Goal: Transaction & Acquisition: Purchase product/service

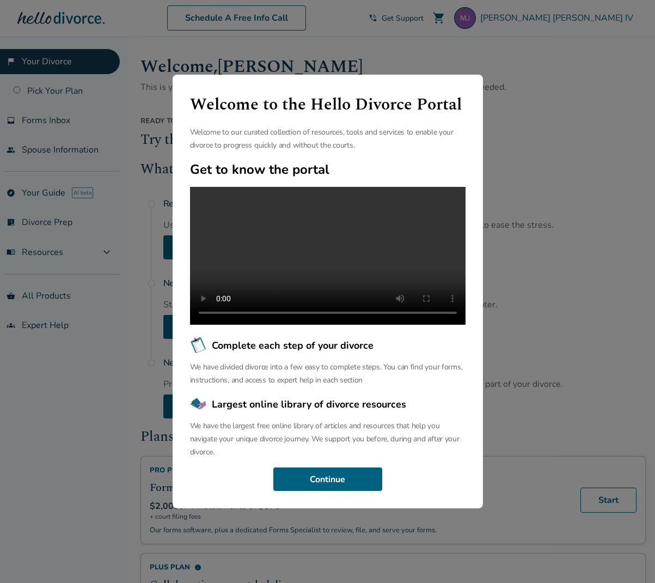
click at [329, 254] on video at bounding box center [328, 256] width 276 height 138
drag, startPoint x: 332, startPoint y: 72, endPoint x: 421, endPoint y: 66, distance: 89.0
click at [421, 75] on div "Welcome to the Hello Divorce Portal Welcome to our curated collection of resour…" at bounding box center [328, 292] width 310 height 434
click at [321, 490] on button "Continue" at bounding box center [327, 479] width 109 height 24
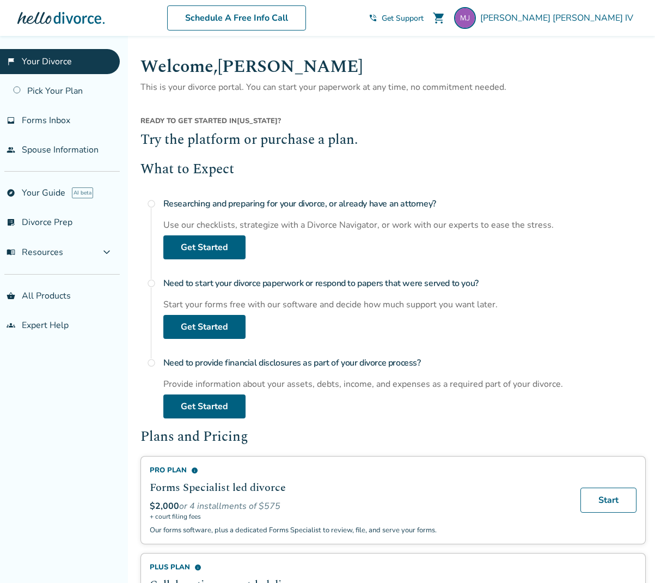
scroll to position [3, 0]
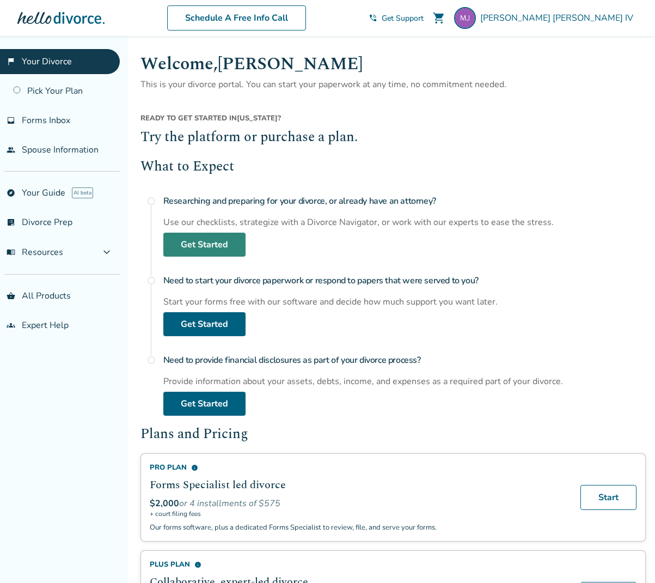
click at [193, 247] on link "Get Started" at bounding box center [204, 245] width 82 height 24
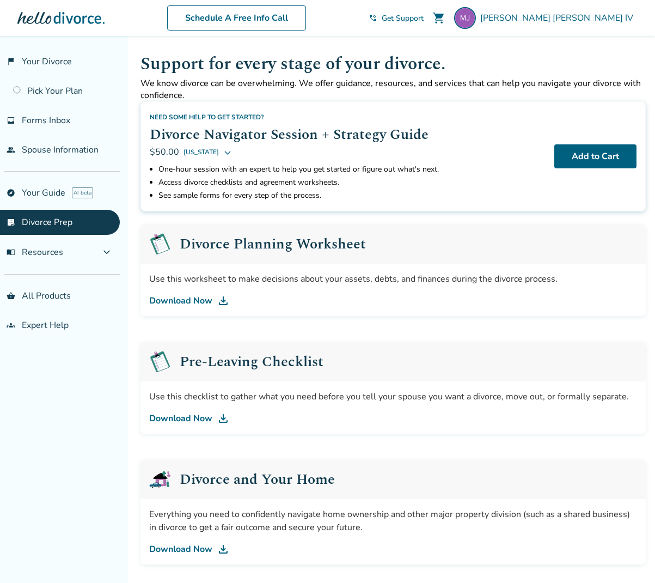
click at [201, 302] on link "Download Now" at bounding box center [393, 300] width 488 height 13
click at [178, 418] on link "Download Now" at bounding box center [393, 418] width 488 height 13
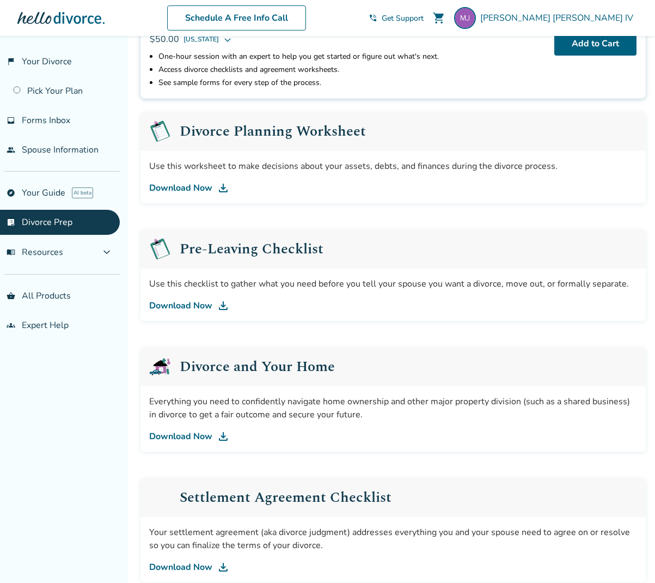
scroll to position [120, 0]
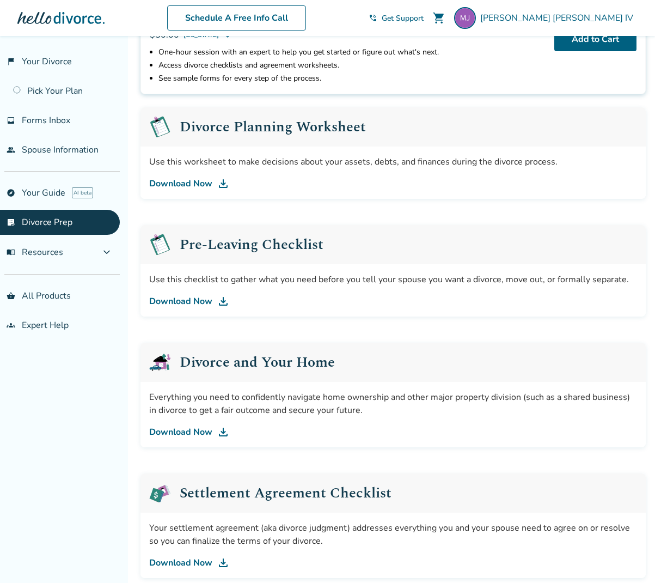
click at [173, 431] on link "Download Now" at bounding box center [393, 431] width 488 height 13
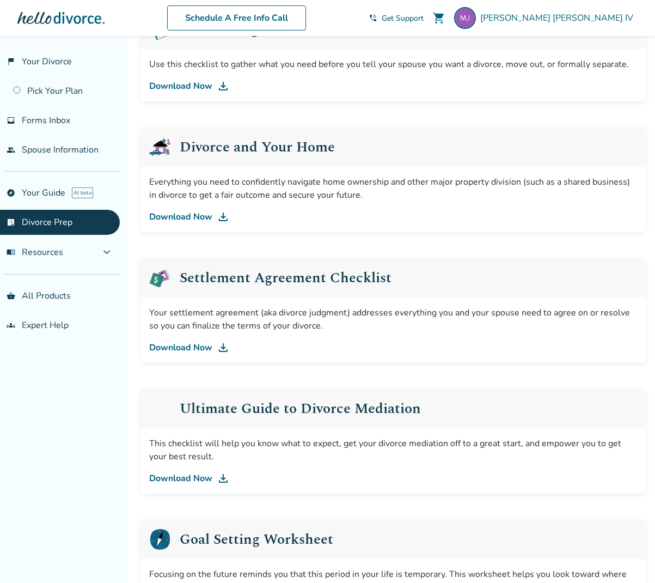
scroll to position [342, 0]
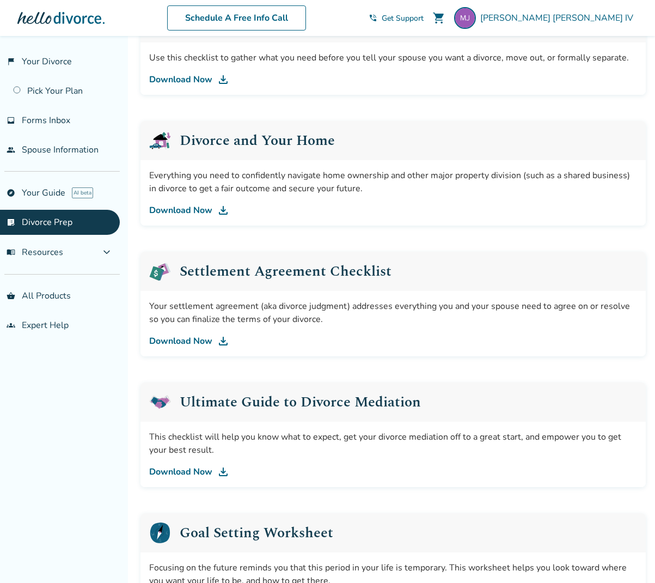
click at [175, 340] on link "Download Now" at bounding box center [393, 340] width 488 height 13
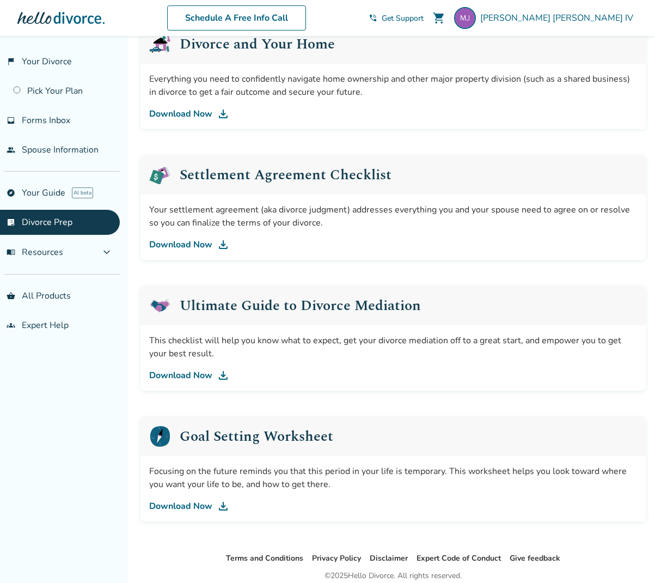
scroll to position [483, 0]
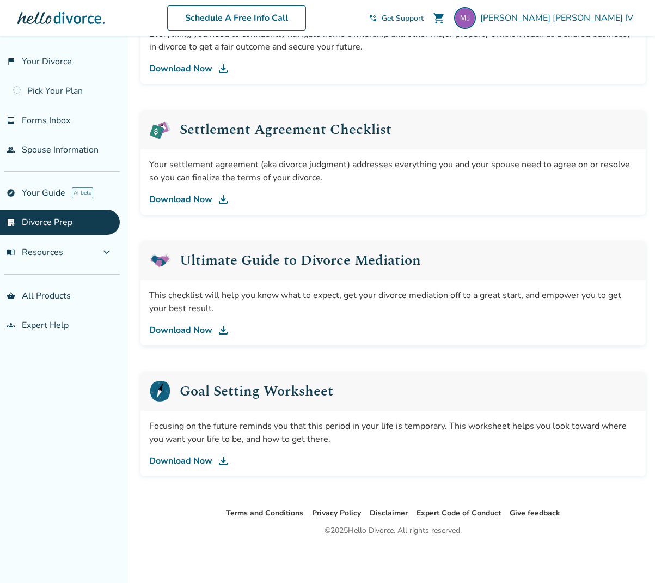
click at [175, 331] on link "Download Now" at bounding box center [393, 330] width 488 height 13
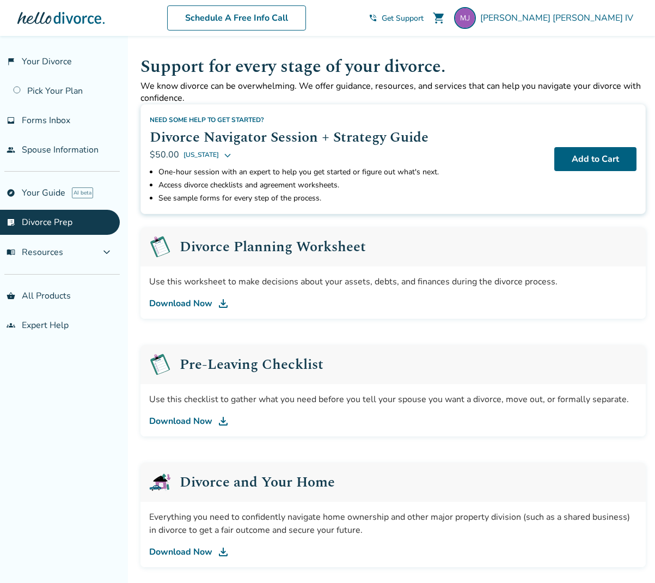
scroll to position [0, 0]
click at [180, 302] on link "Download Now" at bounding box center [393, 303] width 488 height 13
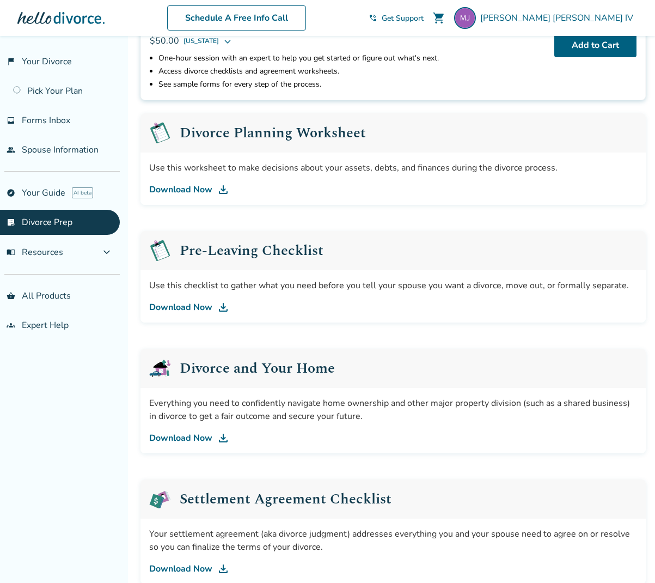
scroll to position [117, 0]
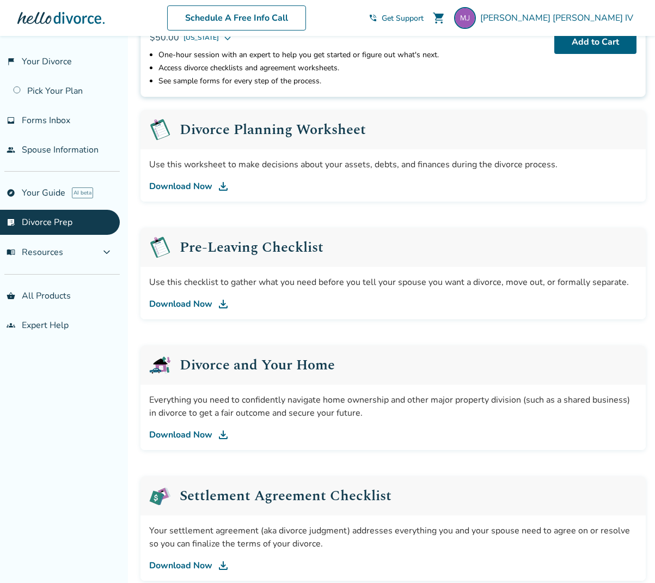
click at [185, 434] on link "Download Now" at bounding box center [393, 434] width 488 height 13
click at [172, 565] on link "Download Now" at bounding box center [393, 565] width 488 height 13
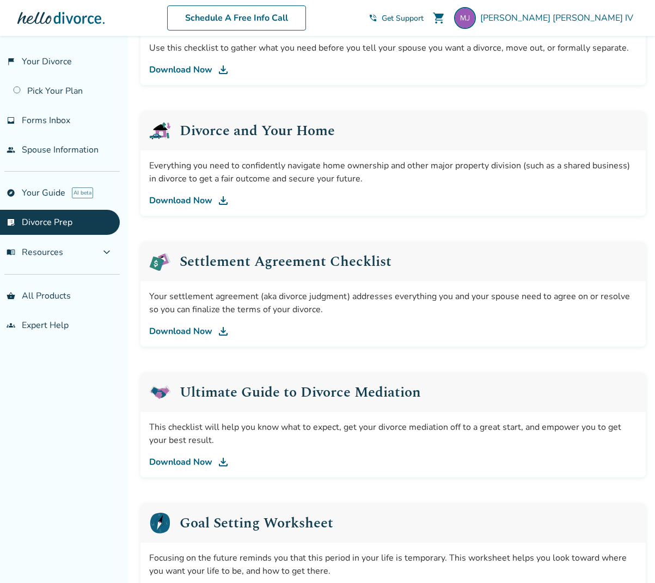
scroll to position [352, 0]
click at [177, 459] on link "Download Now" at bounding box center [393, 461] width 488 height 13
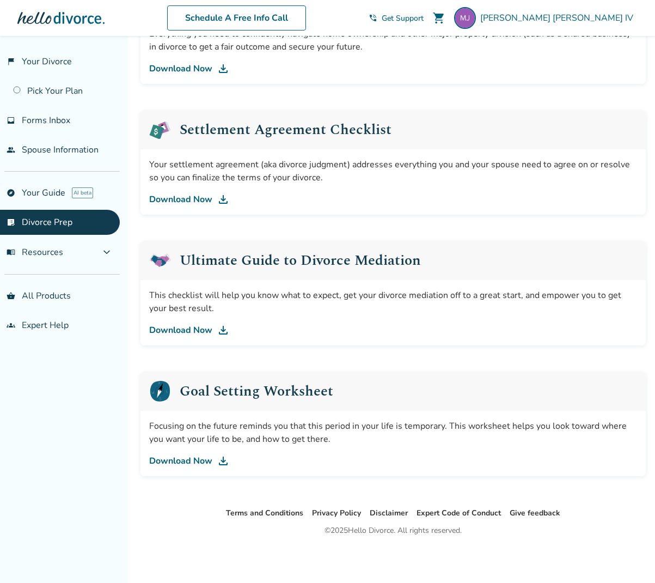
scroll to position [483, 0]
click at [170, 461] on link "Download Now" at bounding box center [393, 460] width 488 height 13
click at [170, 460] on link "Download Now" at bounding box center [393, 460] width 488 height 13
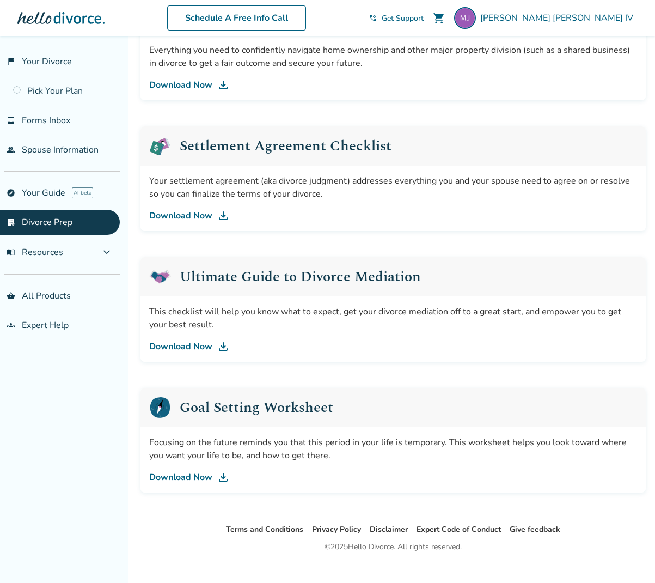
scroll to position [466, 0]
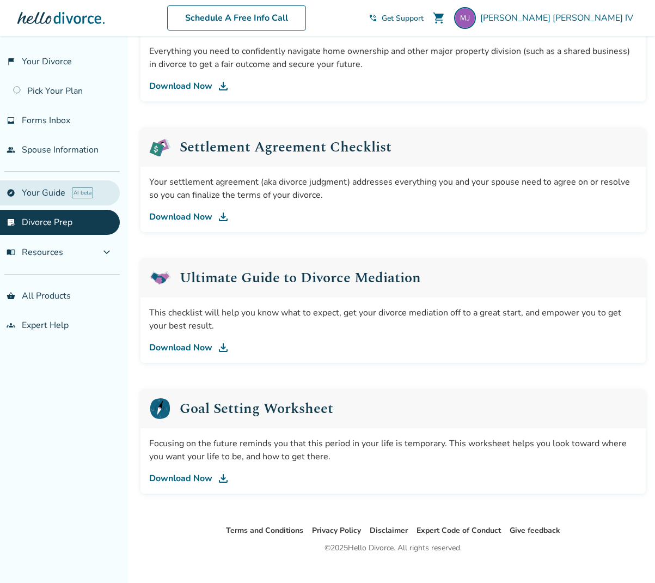
click at [46, 196] on link "explore Your Guide AI beta" at bounding box center [60, 192] width 120 height 25
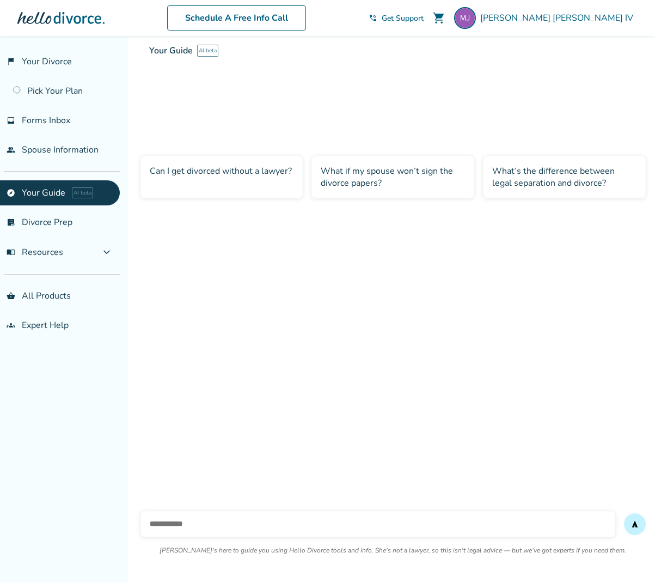
scroll to position [36, 0]
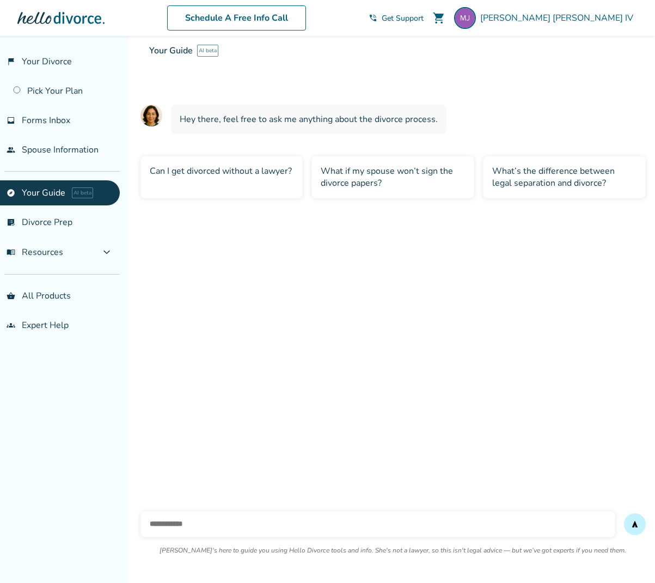
click at [208, 173] on div "Can I get divorced without a lawyer?" at bounding box center [222, 177] width 163 height 42
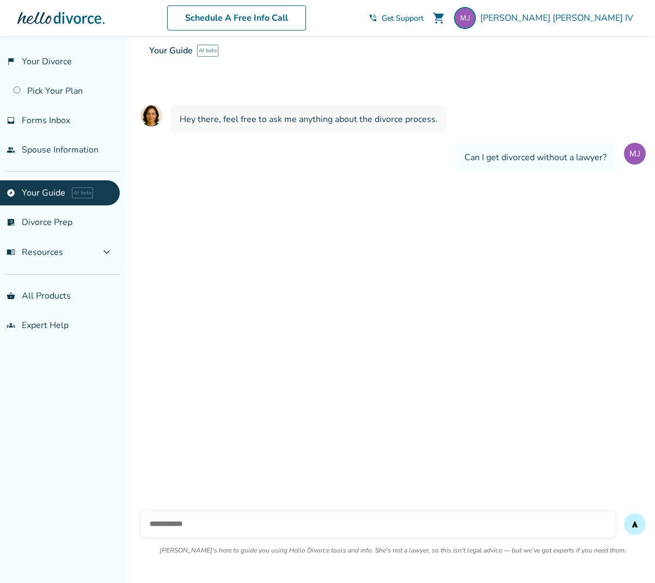
scroll to position [57, 0]
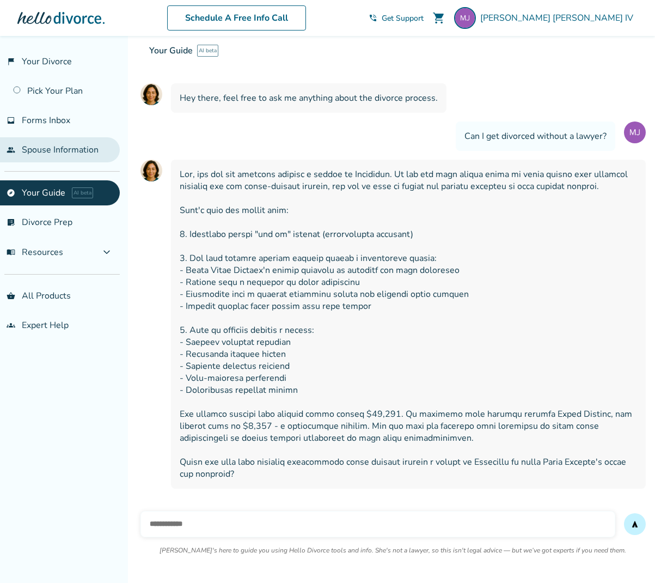
click at [47, 150] on link "people Spouse Information" at bounding box center [60, 149] width 120 height 25
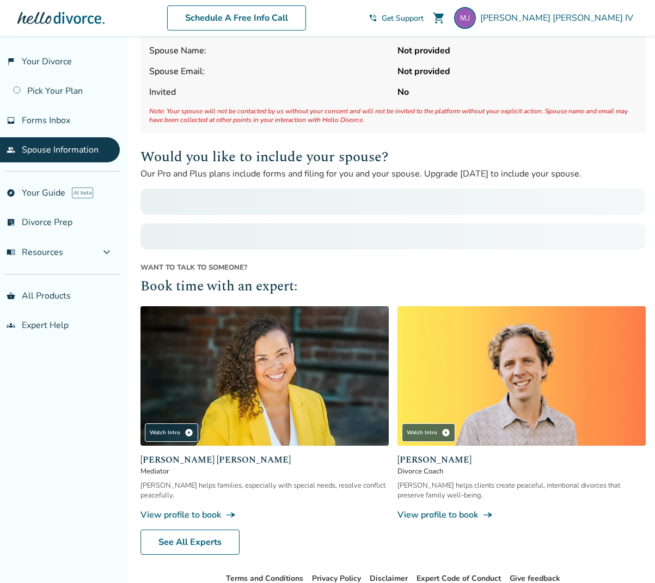
scroll to position [41, 0]
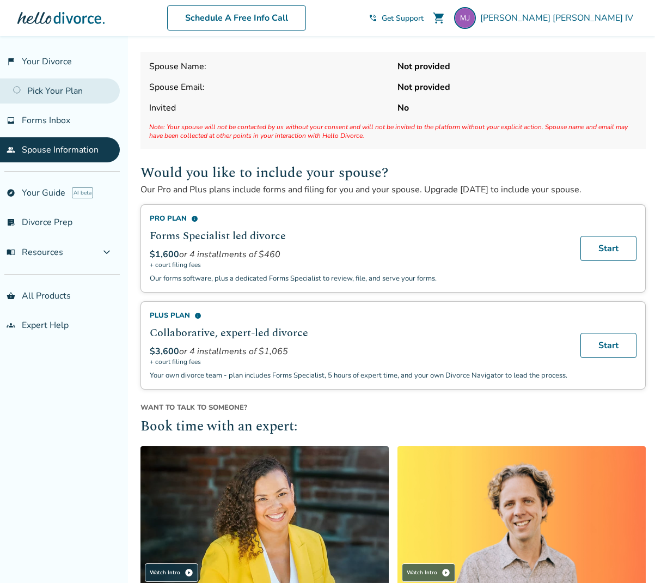
click at [46, 89] on link "Pick Your Plan" at bounding box center [60, 90] width 120 height 25
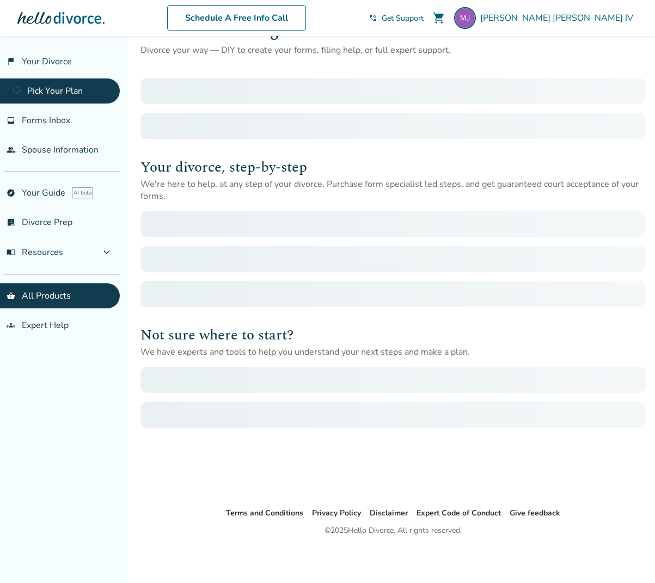
scroll to position [36, 0]
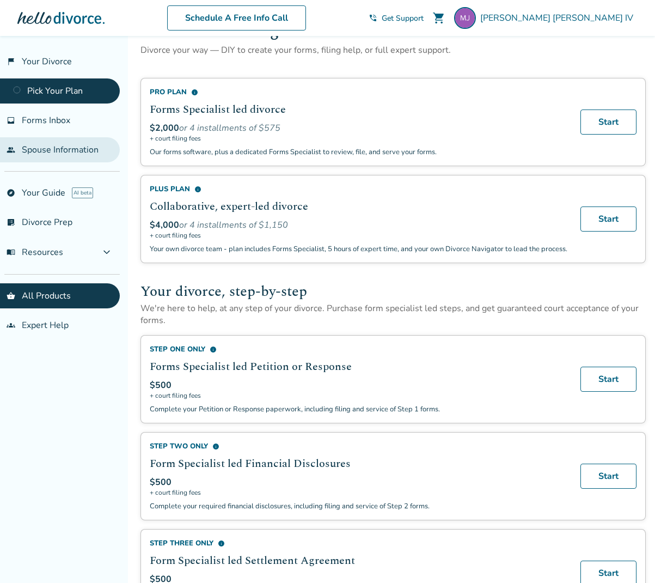
click at [44, 146] on link "people Spouse Information" at bounding box center [60, 149] width 120 height 25
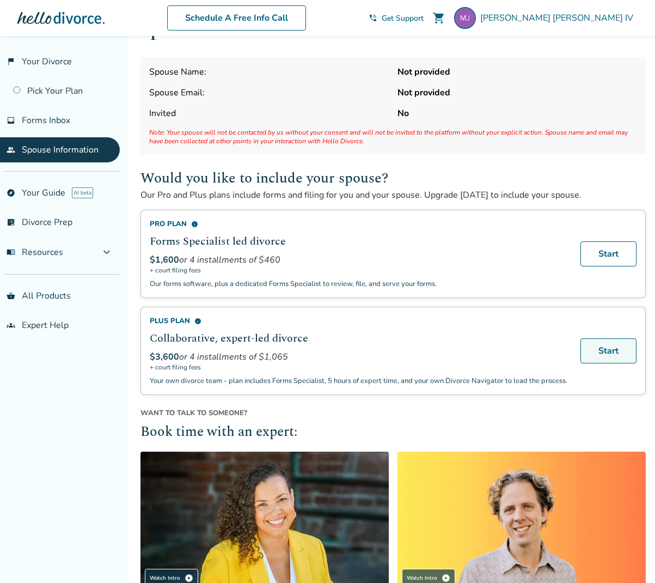
click at [620, 358] on link "Start" at bounding box center [609, 350] width 56 height 25
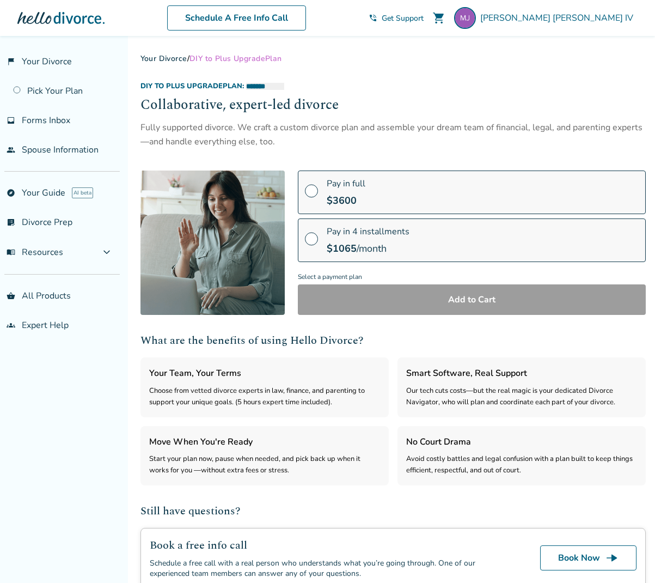
click at [313, 189] on span at bounding box center [311, 195] width 13 height 12
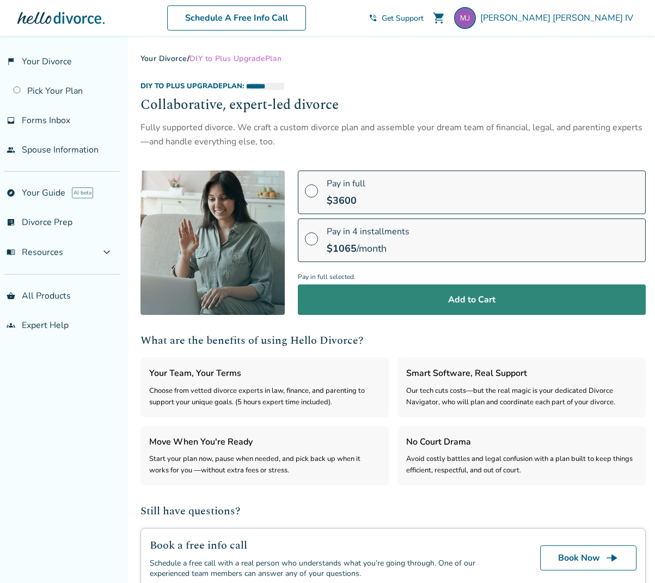
click at [416, 291] on button "Add to Cart" at bounding box center [472, 299] width 348 height 31
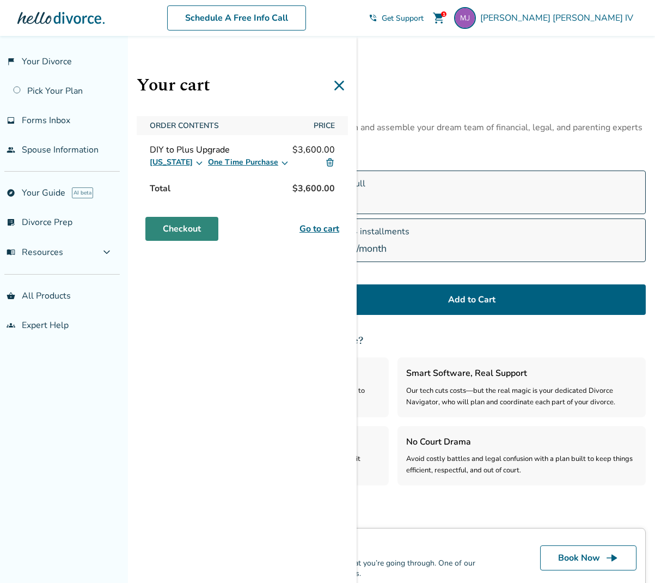
click at [186, 227] on link "Checkout" at bounding box center [181, 229] width 73 height 24
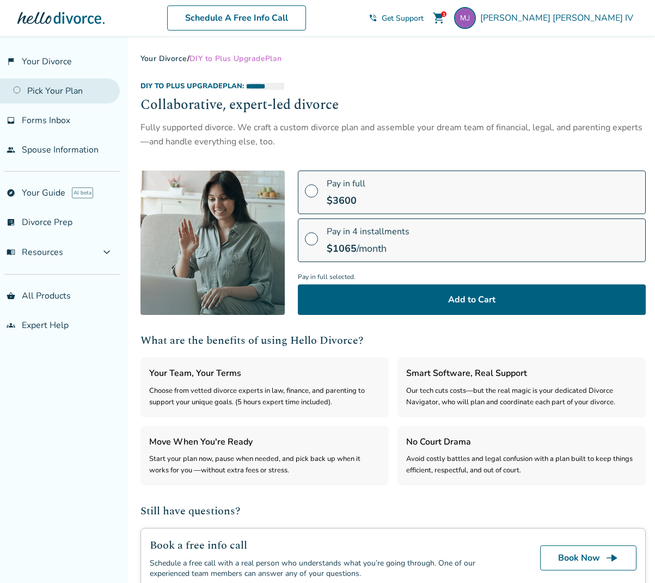
click at [53, 94] on link "Pick Your Plan" at bounding box center [60, 90] width 120 height 25
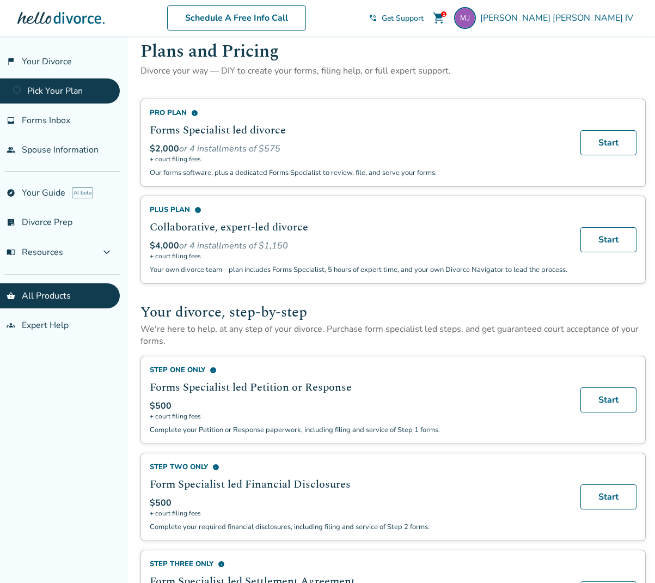
scroll to position [14, 0]
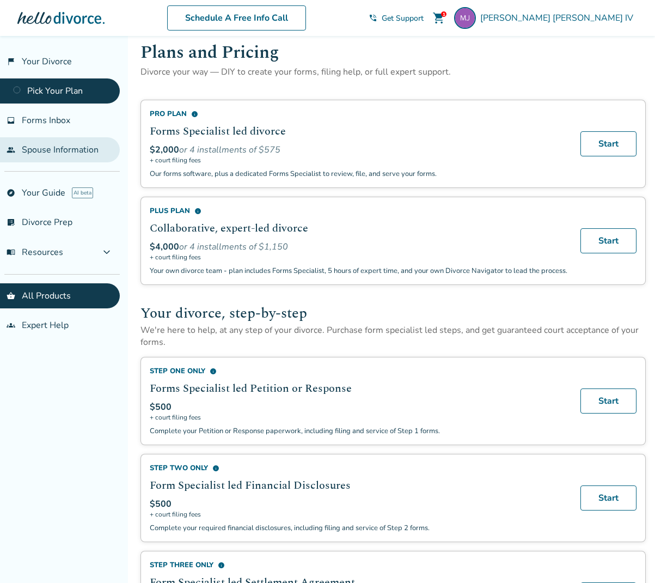
click at [73, 153] on link "people Spouse Information" at bounding box center [60, 149] width 120 height 25
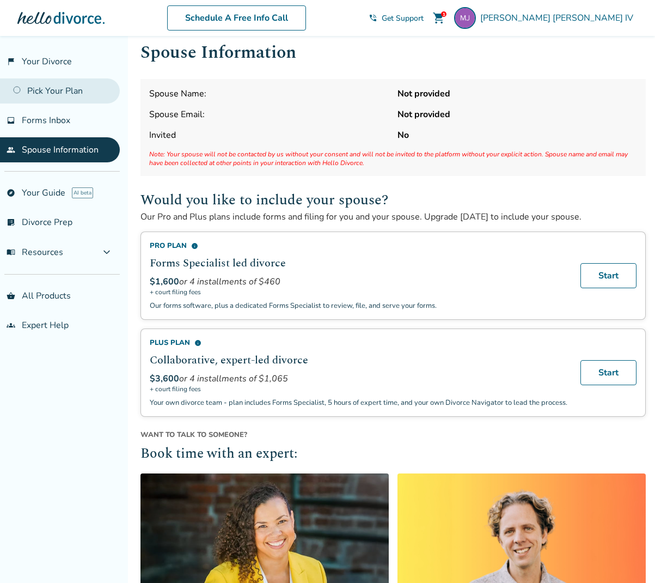
click at [64, 91] on link "Pick Your Plan" at bounding box center [60, 90] width 120 height 25
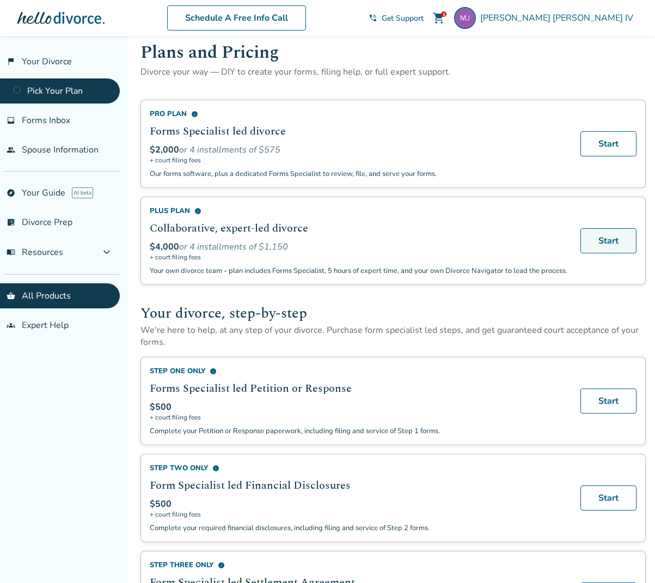
click at [606, 246] on link "Start" at bounding box center [609, 240] width 56 height 25
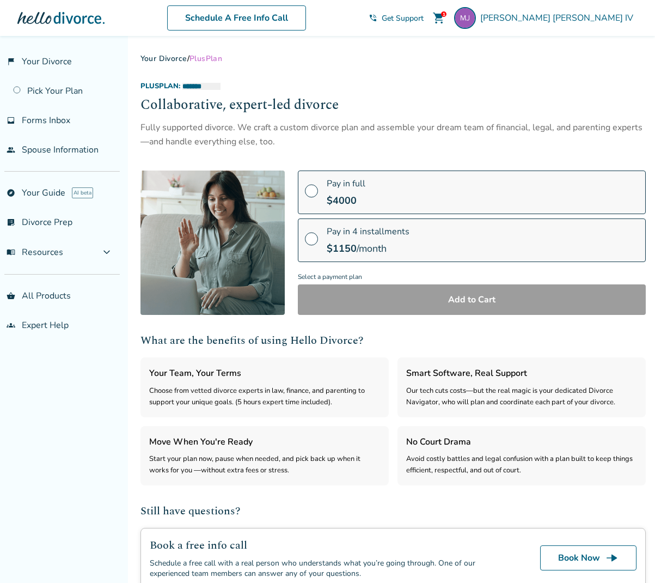
click at [306, 189] on span at bounding box center [311, 195] width 13 height 12
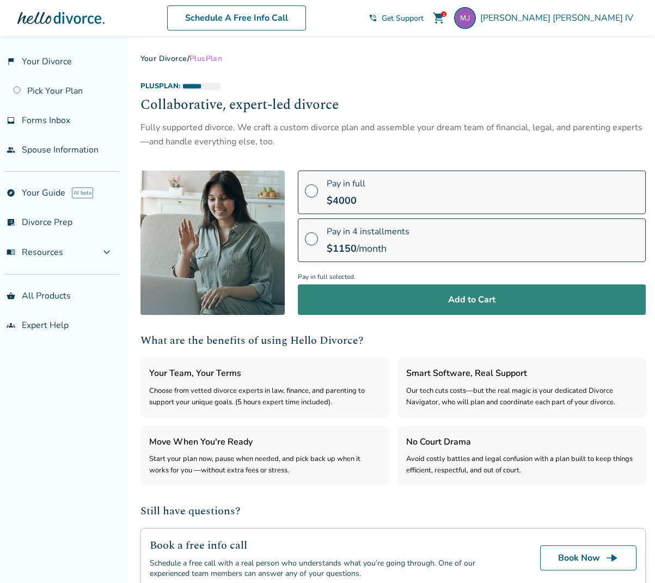
click at [401, 295] on button "Add to Cart" at bounding box center [472, 299] width 348 height 31
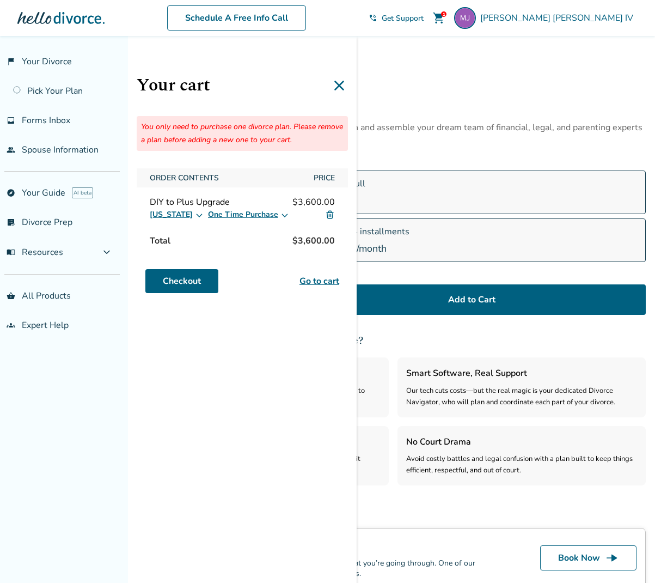
click at [400, 88] on div "**********" at bounding box center [394, 86] width 506 height 10
click at [339, 84] on icon at bounding box center [339, 85] width 17 height 17
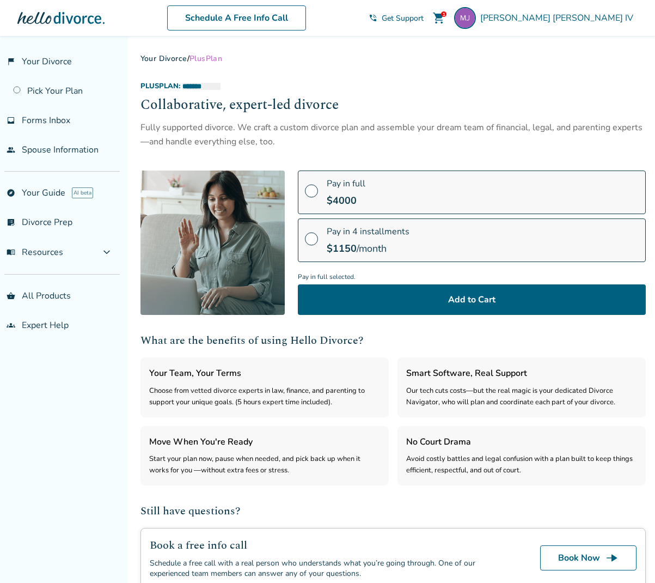
click at [314, 237] on span at bounding box center [311, 243] width 13 height 12
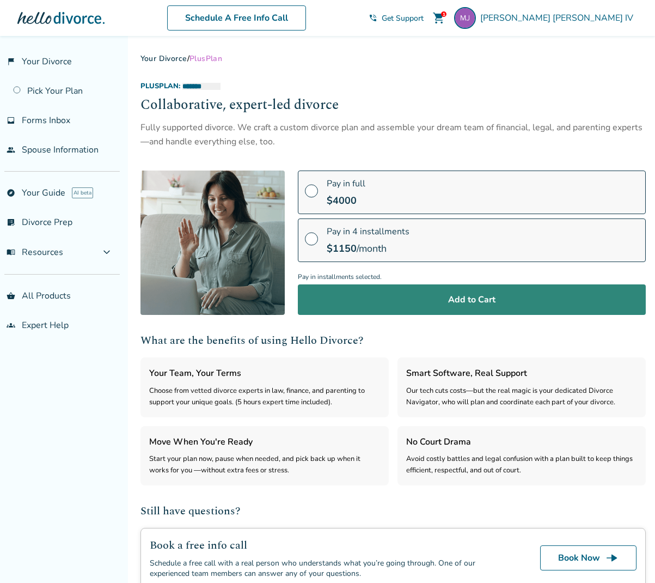
click at [407, 303] on button "Add to Cart" at bounding box center [472, 299] width 348 height 31
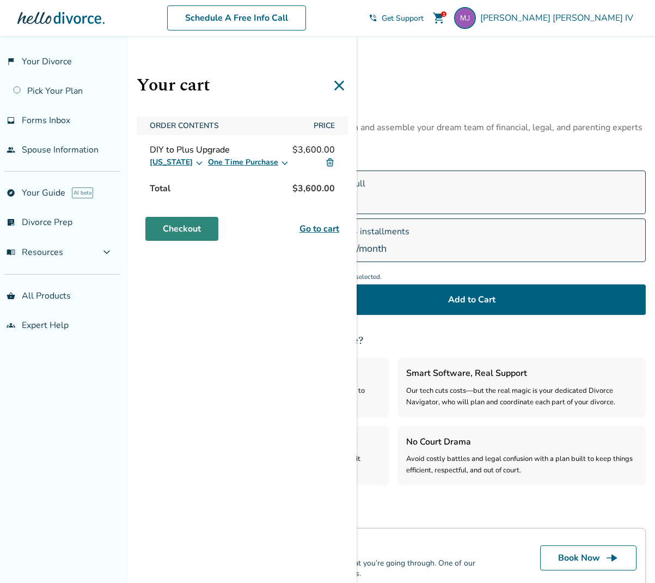
click at [199, 230] on link "Checkout" at bounding box center [181, 229] width 73 height 24
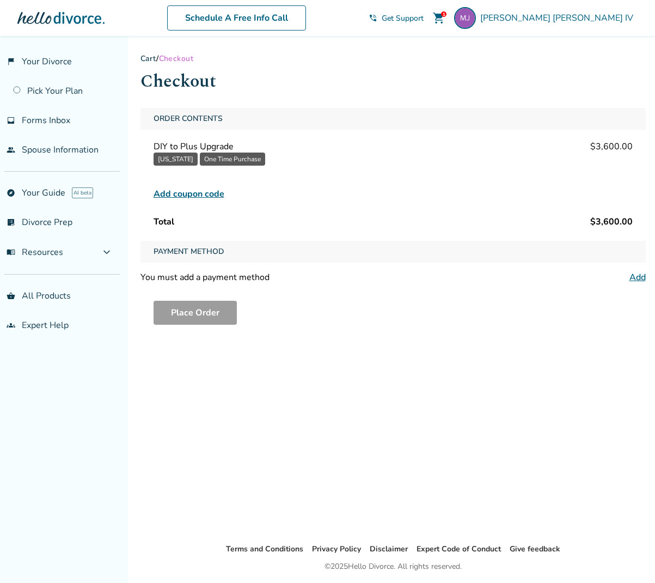
click at [185, 193] on span "Add coupon code" at bounding box center [189, 193] width 71 height 13
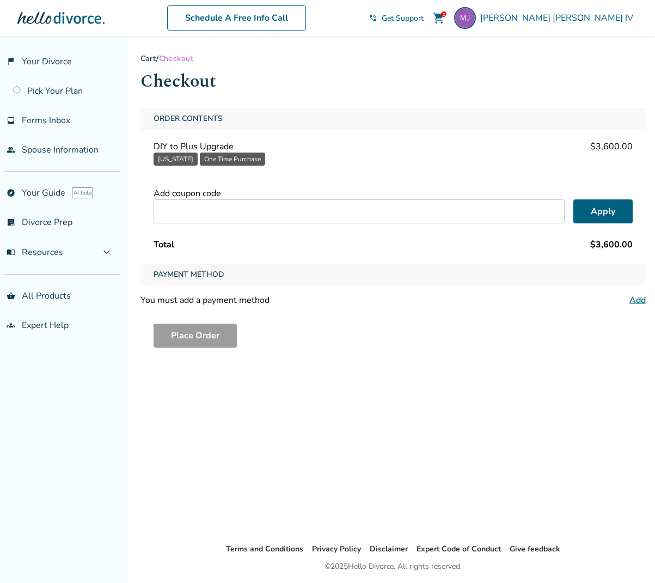
click at [187, 212] on input "text" at bounding box center [359, 211] width 411 height 24
type input "****"
click at [601, 217] on button "Apply" at bounding box center [603, 211] width 59 height 24
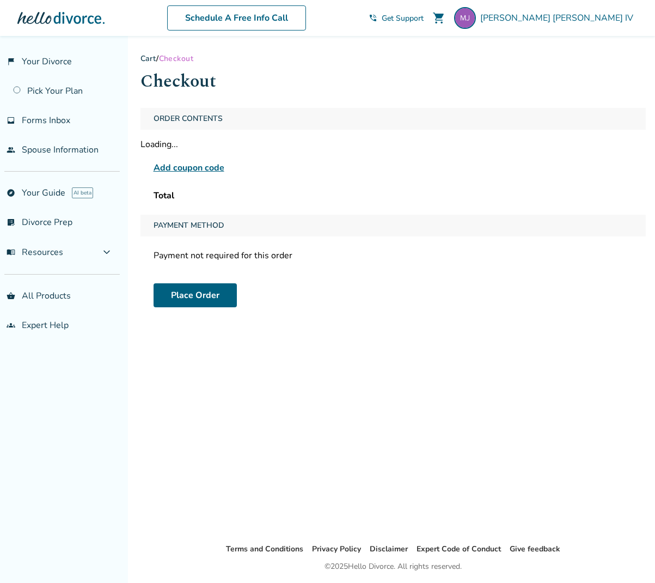
click at [181, 163] on span "Add coupon code" at bounding box center [189, 167] width 71 height 13
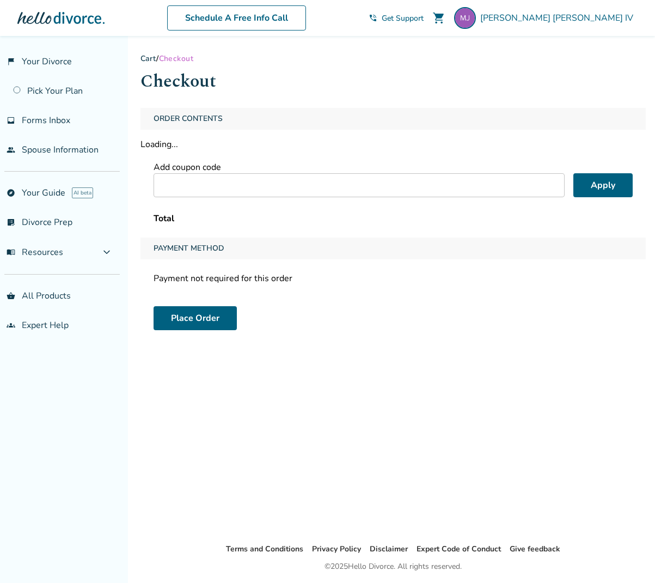
click at [180, 194] on input "text" at bounding box center [359, 185] width 411 height 24
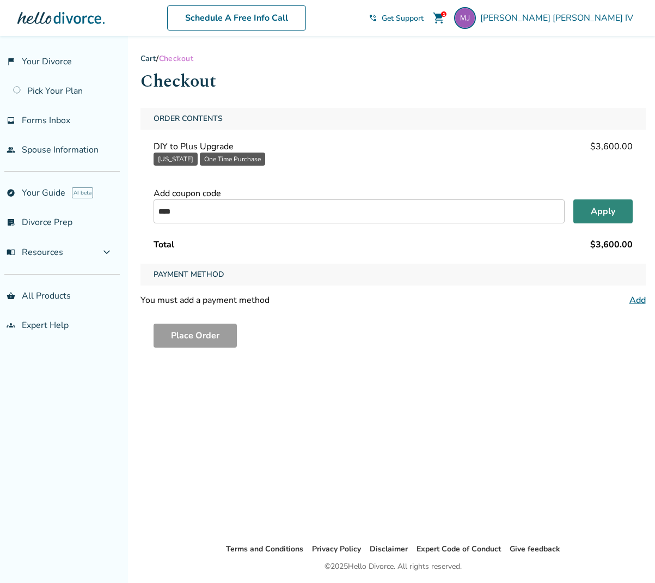
type input "****"
click at [585, 207] on button "Apply" at bounding box center [603, 211] width 59 height 24
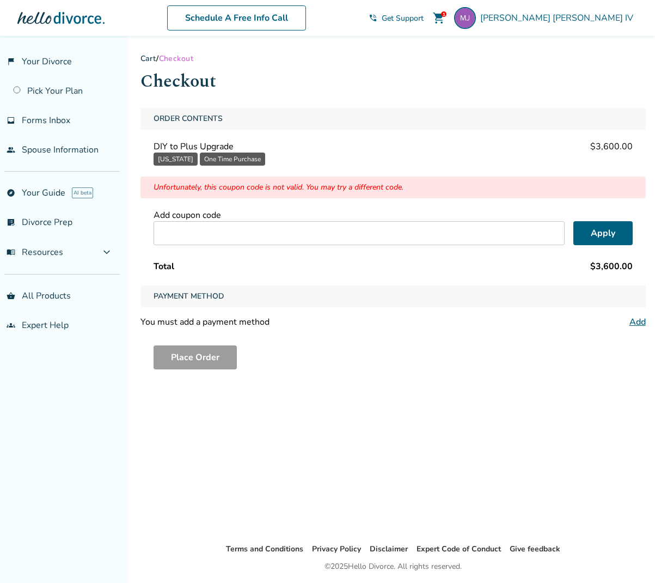
click at [449, 191] on div "Unfortunately, this coupon code is not valid. You may try a different code." at bounding box center [394, 187] width 506 height 22
click at [53, 86] on link "Pick Your Plan" at bounding box center [60, 90] width 120 height 25
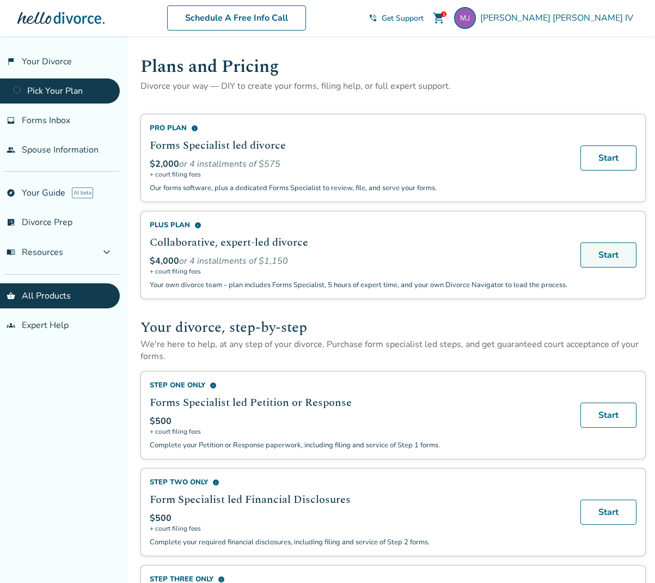
click at [599, 262] on link "Start" at bounding box center [609, 254] width 56 height 25
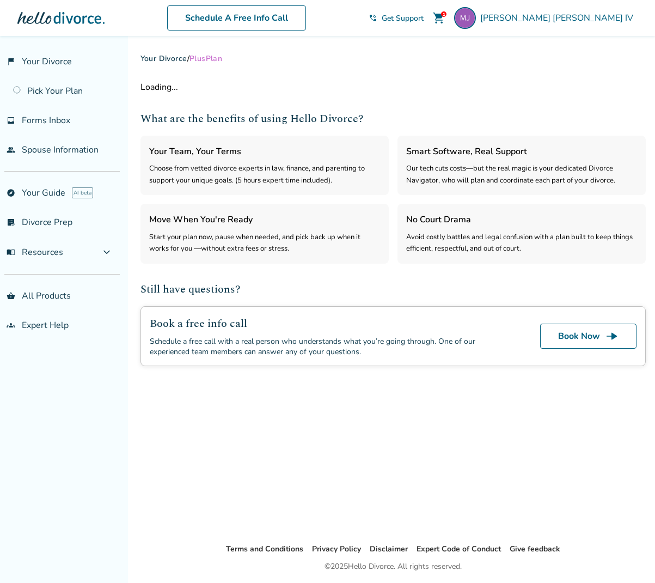
select select "***"
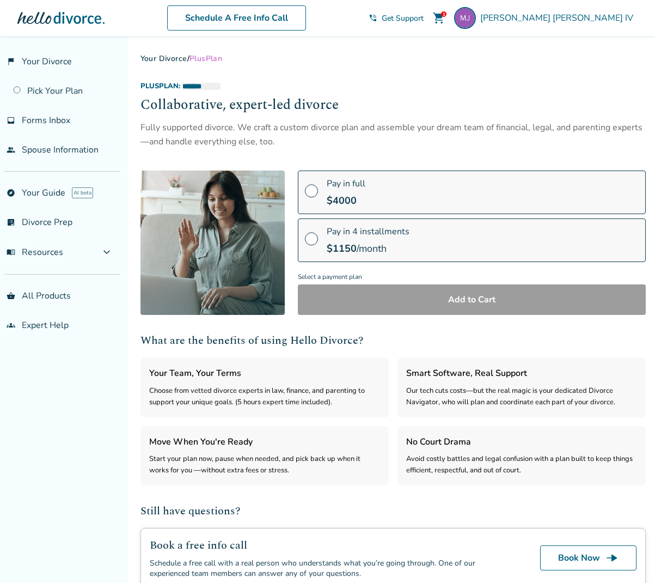
click at [310, 239] on span at bounding box center [311, 243] width 13 height 12
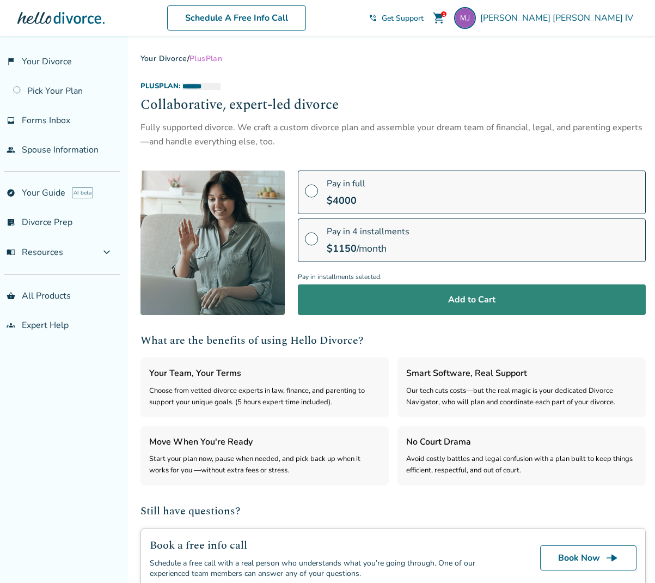
click at [389, 301] on button "Add to Cart" at bounding box center [472, 299] width 348 height 31
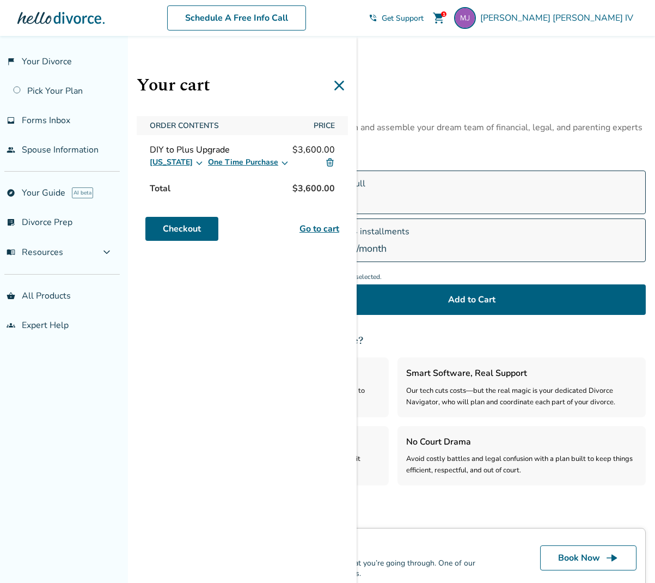
click at [408, 157] on div "**********" at bounding box center [394, 198] width 506 height 234
click at [339, 87] on icon at bounding box center [339, 85] width 17 height 17
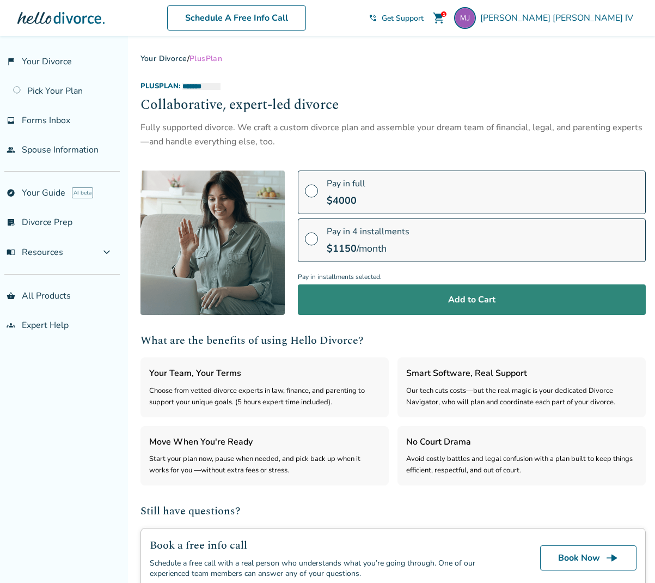
click at [381, 305] on button "Add to Cart" at bounding box center [472, 299] width 348 height 31
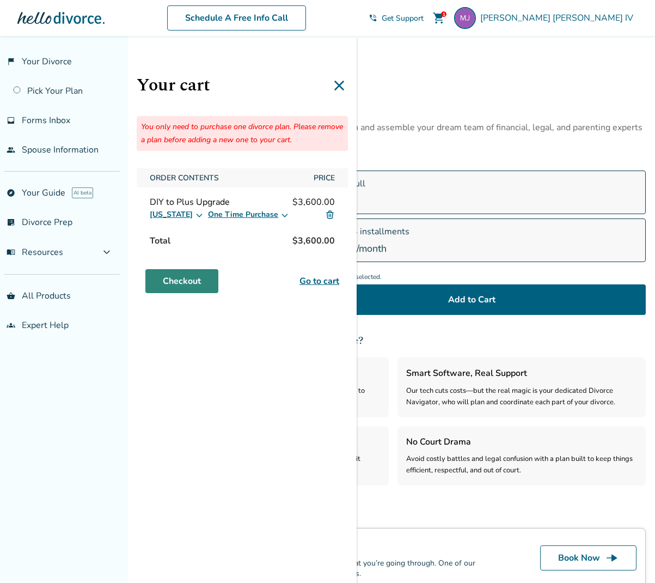
click at [199, 281] on link "Checkout" at bounding box center [181, 281] width 73 height 24
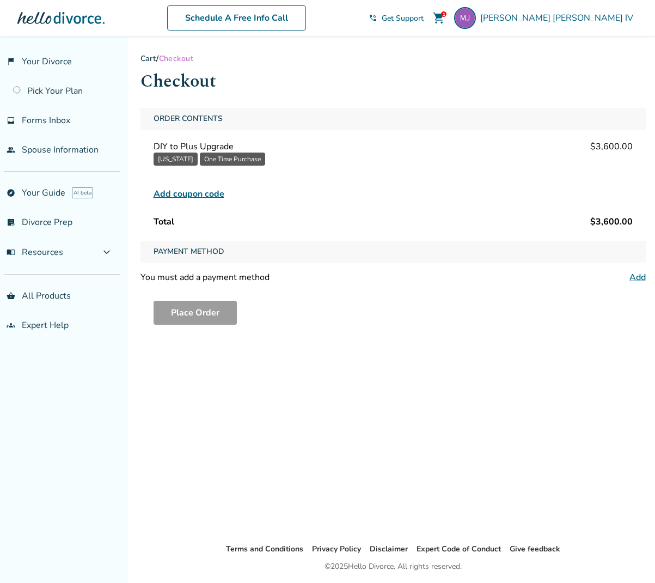
click at [632, 276] on link "Add" at bounding box center [638, 277] width 16 height 12
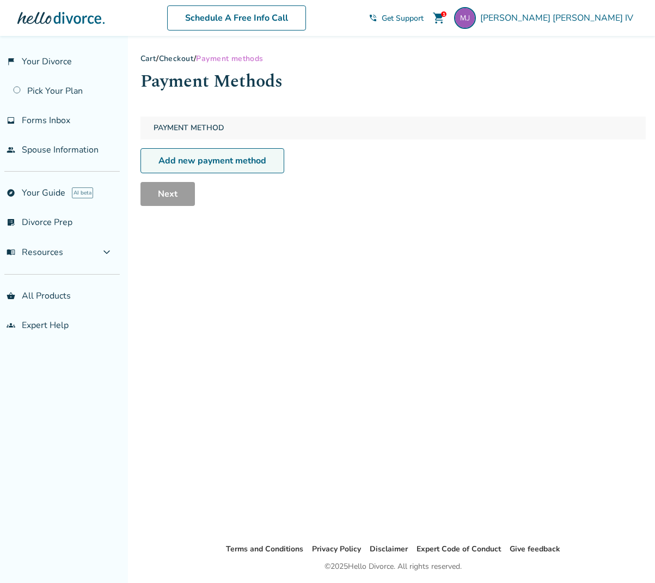
click at [237, 165] on link "Add new payment method" at bounding box center [213, 160] width 144 height 25
select select "**"
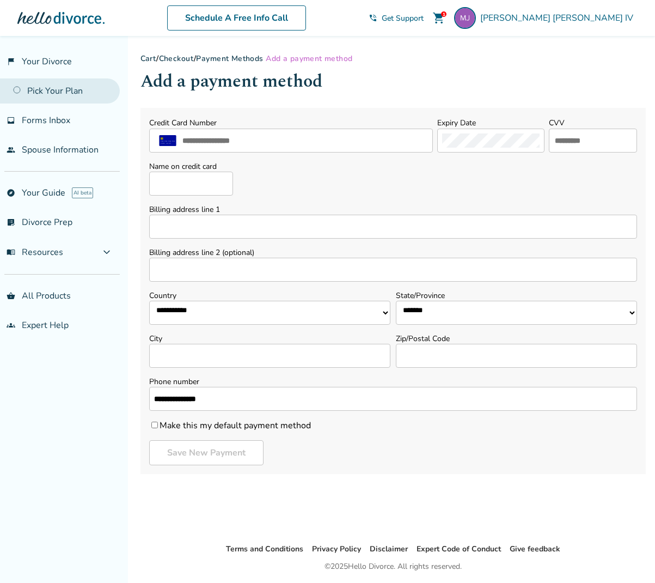
click at [69, 95] on link "Pick Your Plan" at bounding box center [60, 90] width 120 height 25
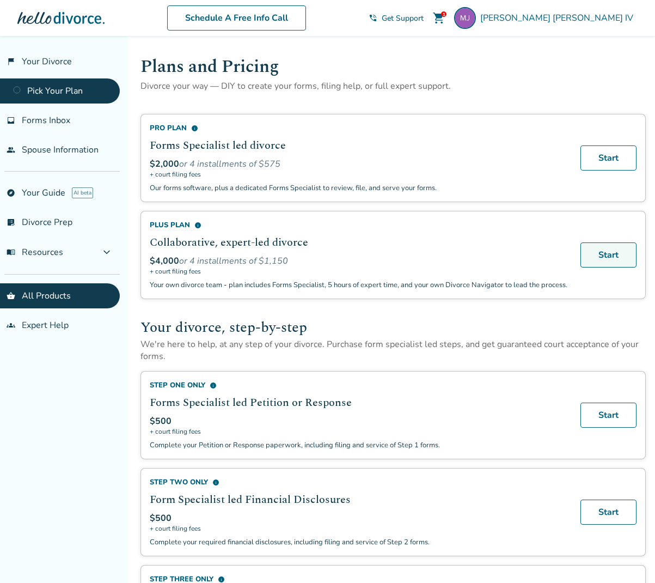
click at [611, 259] on link "Start" at bounding box center [609, 254] width 56 height 25
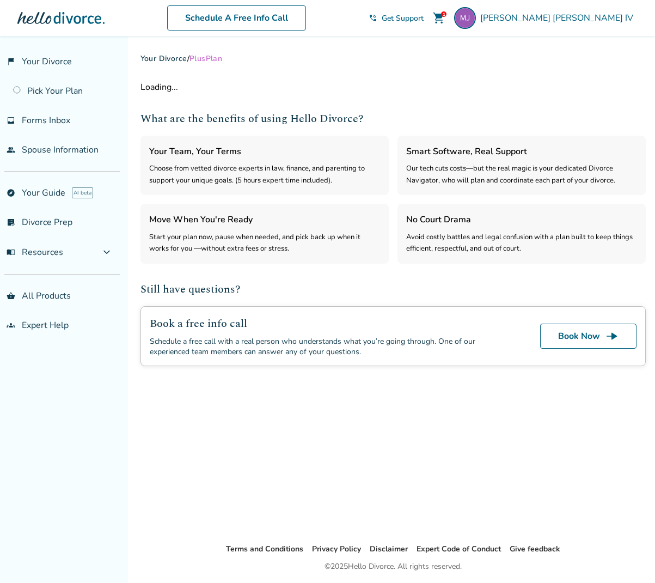
select select "***"
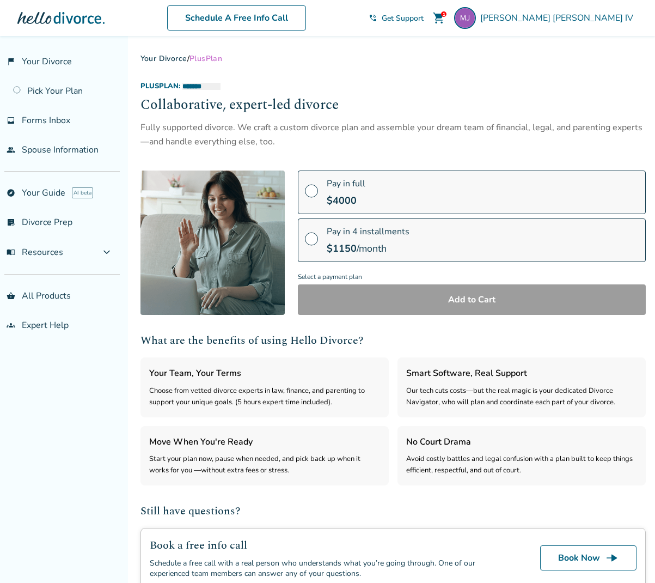
click at [312, 237] on span at bounding box center [311, 243] width 13 height 12
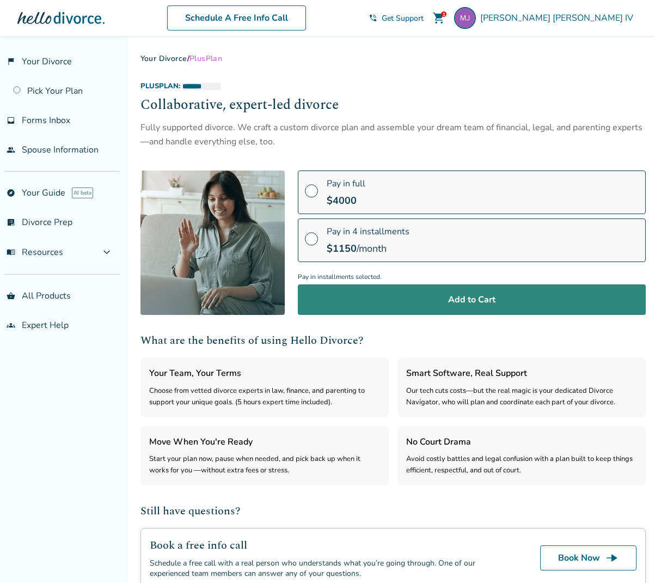
click at [374, 302] on button "Add to Cart" at bounding box center [472, 299] width 348 height 31
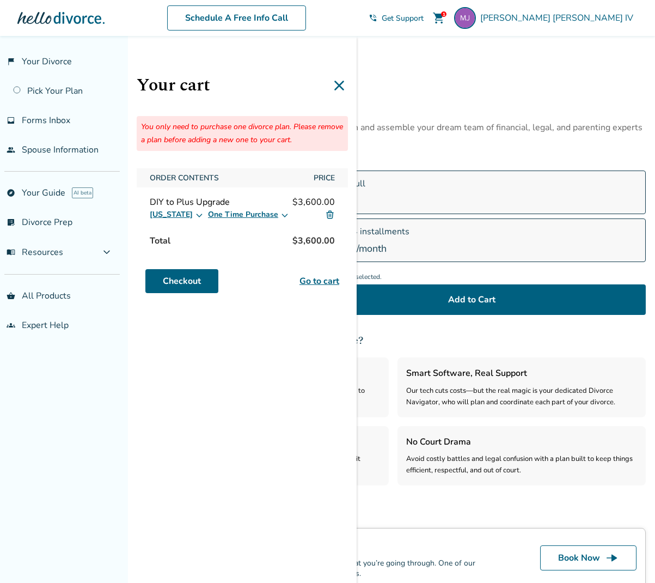
click at [281, 214] on icon at bounding box center [285, 214] width 9 height 9
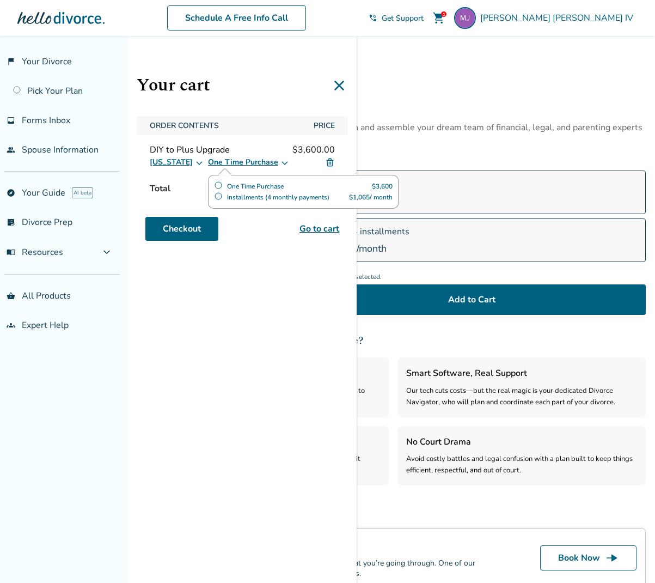
click at [214, 195] on label "Installments (4 monthly payments)" at bounding box center [271, 197] width 115 height 11
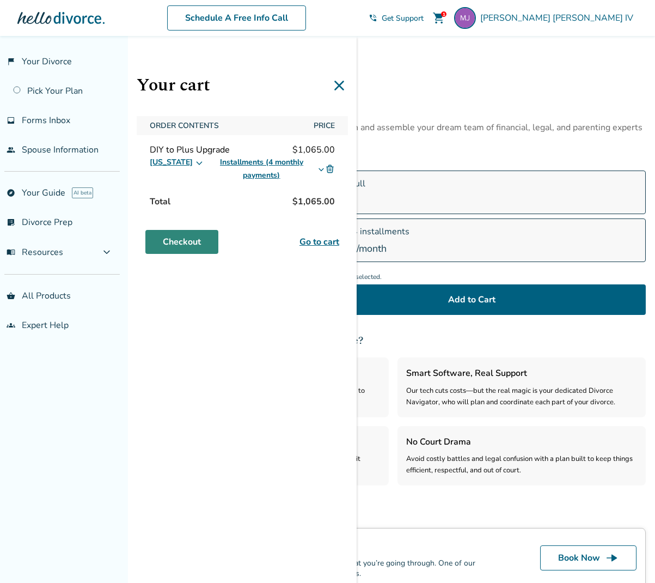
click at [209, 245] on link "Checkout" at bounding box center [181, 242] width 73 height 24
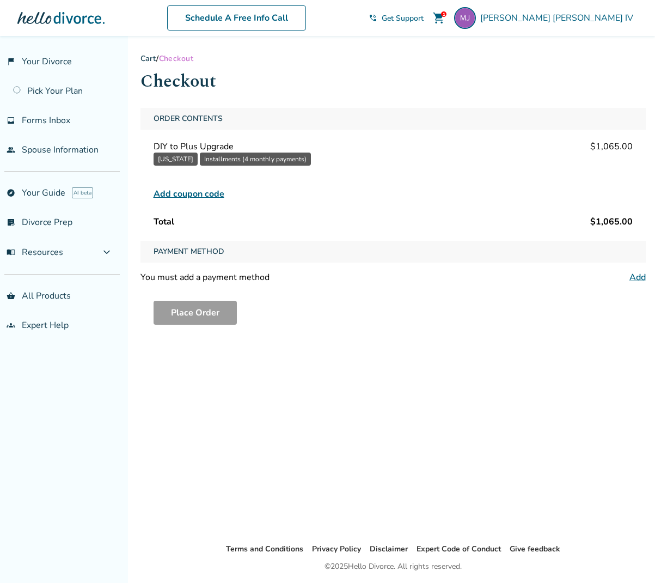
click at [182, 194] on span "Add coupon code" at bounding box center [189, 193] width 71 height 13
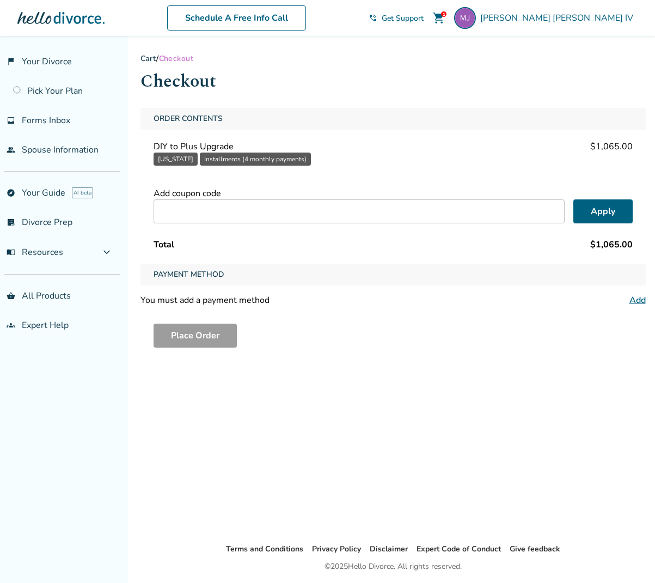
click at [179, 214] on input "text" at bounding box center [359, 211] width 411 height 24
type input "****"
click at [616, 206] on button "Apply" at bounding box center [603, 211] width 59 height 24
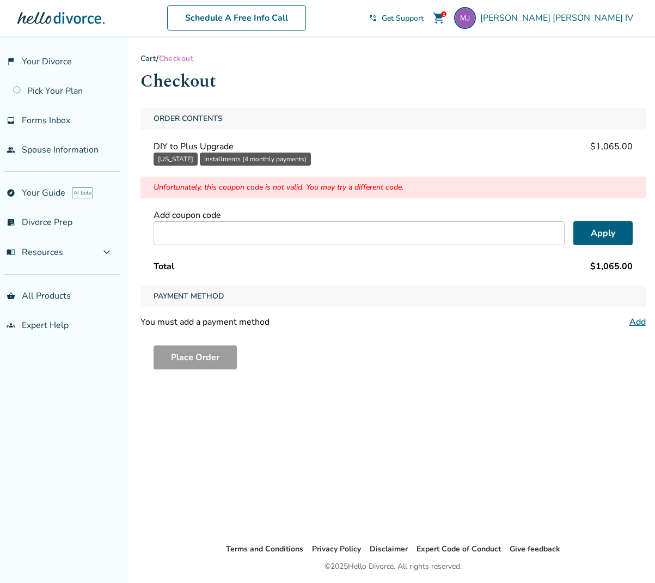
click at [192, 238] on input "text" at bounding box center [359, 233] width 411 height 24
type input "****"
click at [604, 233] on button "Apply" at bounding box center [603, 233] width 59 height 24
click at [446, 11] on span "shopping_cart" at bounding box center [439, 17] width 13 height 13
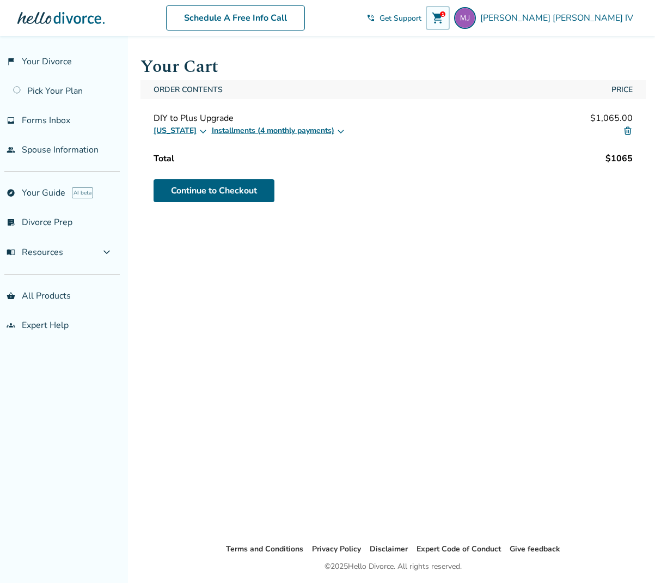
click at [63, 17] on div at bounding box center [60, 18] width 87 height 22
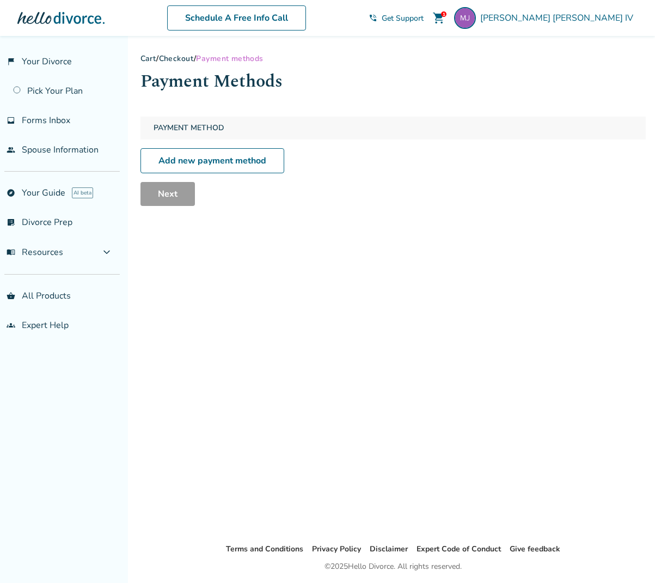
click at [446, 17] on span "shopping_cart" at bounding box center [439, 17] width 13 height 13
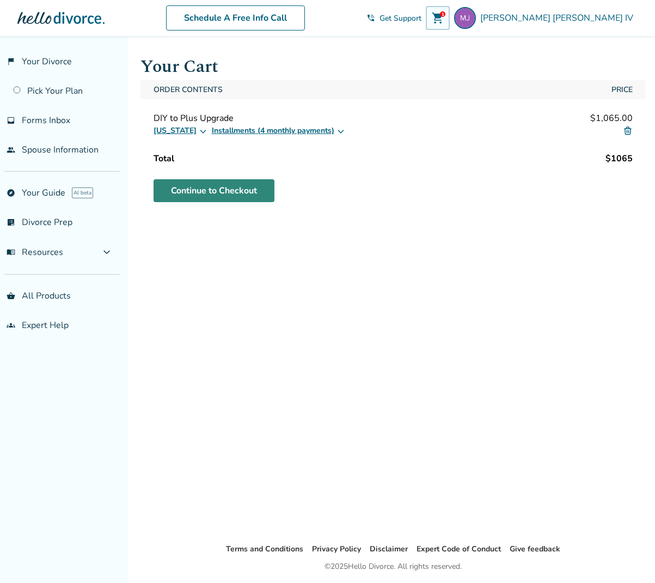
click at [203, 185] on link "Continue to Checkout" at bounding box center [214, 190] width 121 height 23
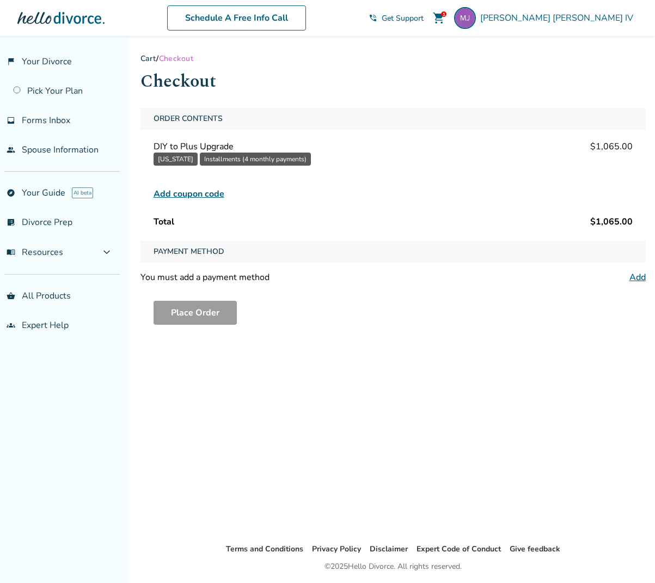
click at [193, 196] on span "Add coupon code" at bounding box center [189, 193] width 71 height 13
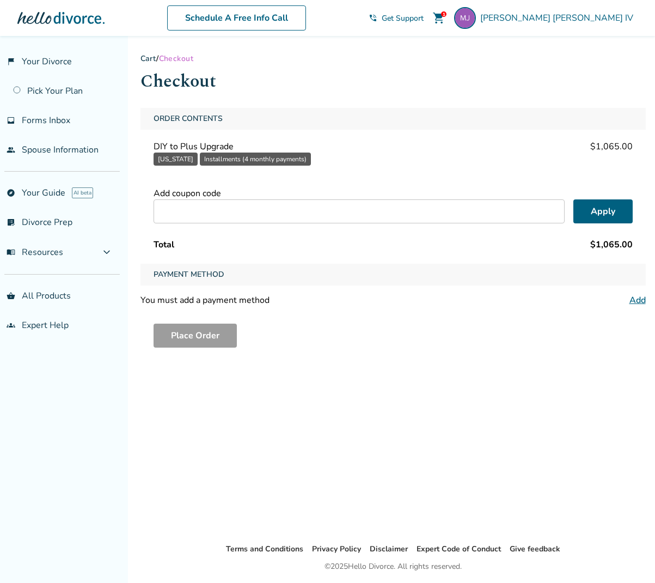
click at [189, 215] on input "text" at bounding box center [359, 211] width 411 height 24
type input "****"
click at [593, 208] on button "Apply" at bounding box center [603, 211] width 59 height 24
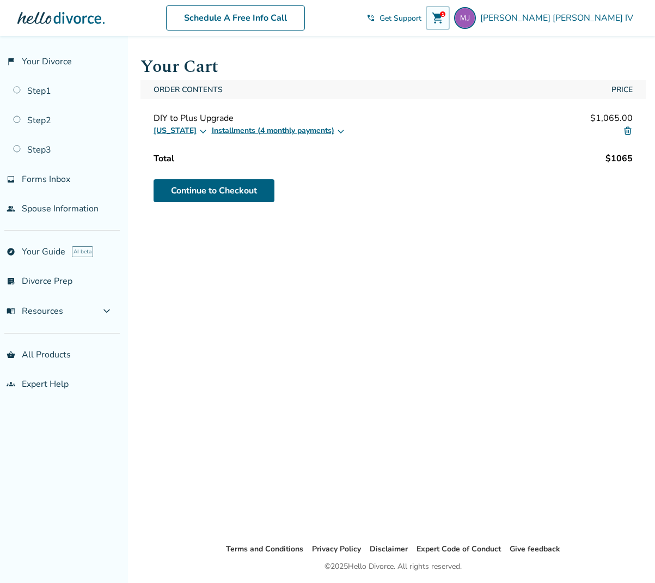
click at [73, 19] on div at bounding box center [60, 18] width 87 height 22
click at [607, 14] on span "[PERSON_NAME]" at bounding box center [558, 18] width 157 height 12
click at [367, 28] on div "Schedule A Free Info Call" at bounding box center [236, 17] width 262 height 25
click at [57, 59] on link "flag_2 Your Divorce" at bounding box center [60, 61] width 120 height 25
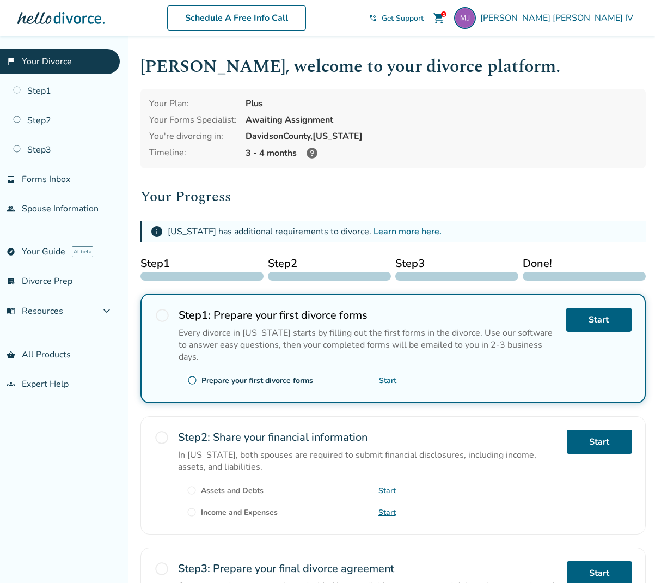
click at [308, 153] on icon at bounding box center [312, 153] width 11 height 11
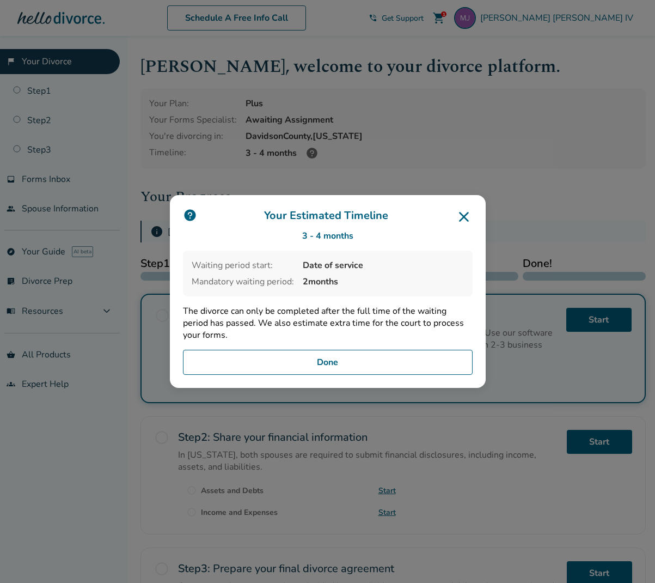
click at [330, 363] on button "Done" at bounding box center [328, 362] width 290 height 25
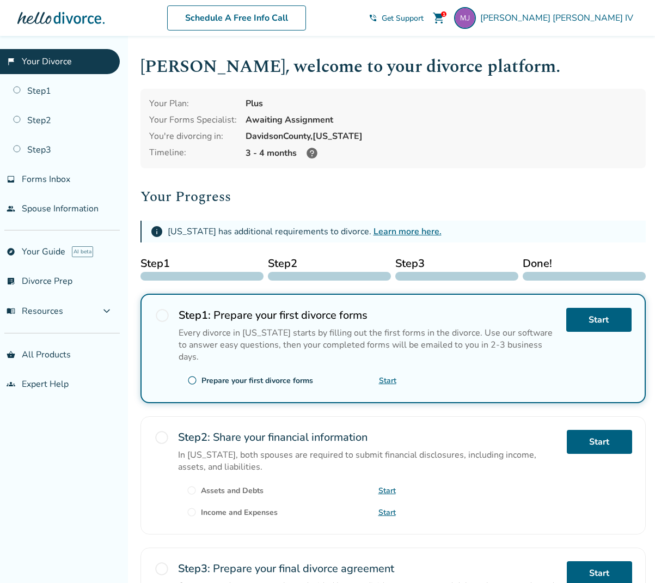
click at [158, 313] on span "radio_button_unchecked" at bounding box center [162, 315] width 15 height 15
click at [602, 312] on link "Start" at bounding box center [599, 320] width 65 height 24
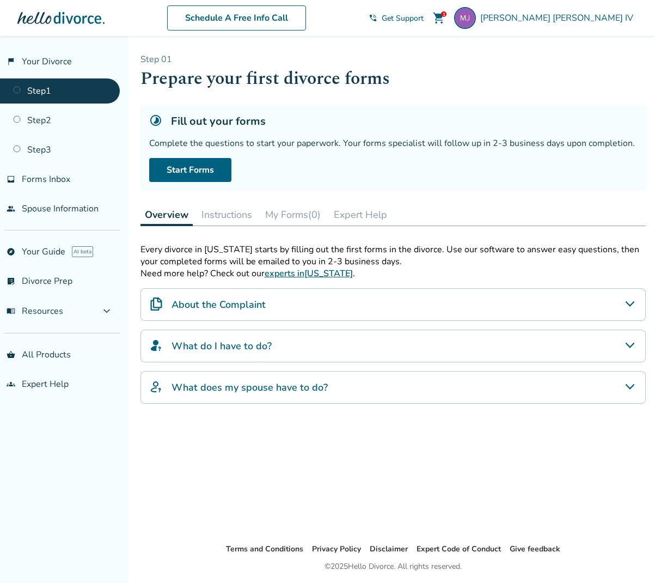
click at [633, 302] on icon "About the Complaint" at bounding box center [629, 303] width 9 height 5
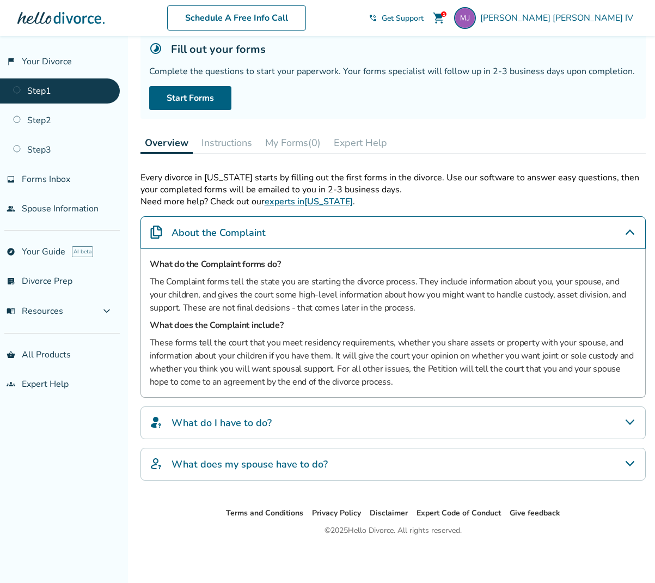
click at [240, 350] on p "These forms tell the court that you meet residency requirements, whether you sh…" at bounding box center [393, 362] width 487 height 52
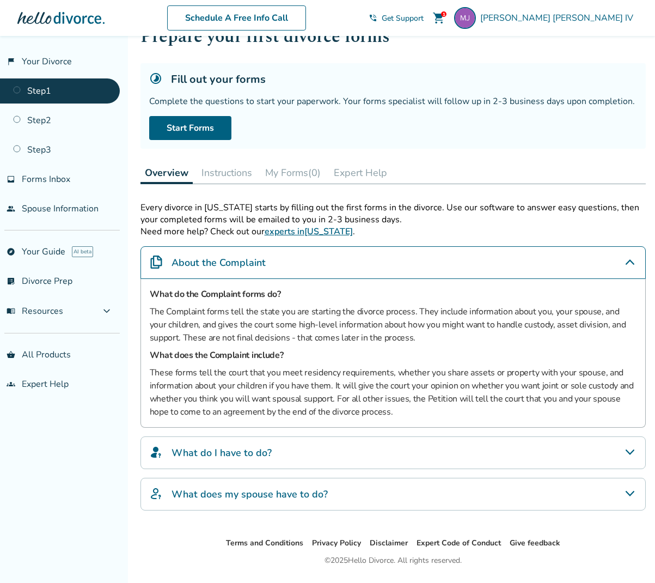
scroll to position [44, 0]
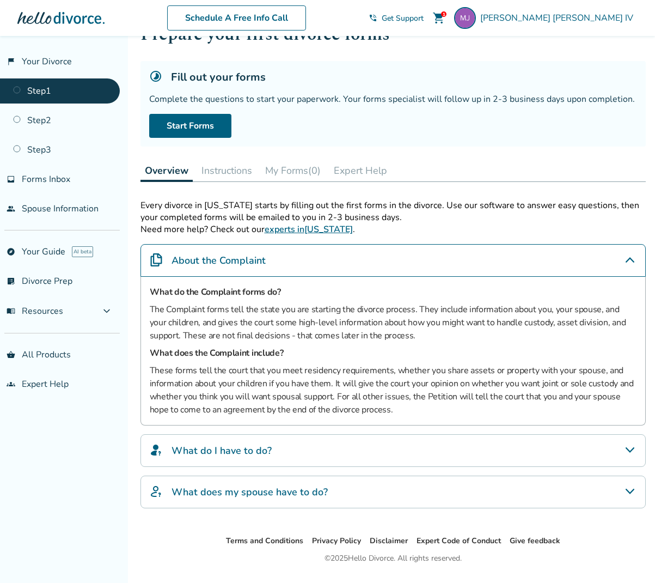
click at [628, 255] on icon "About the Complaint" at bounding box center [630, 259] width 13 height 13
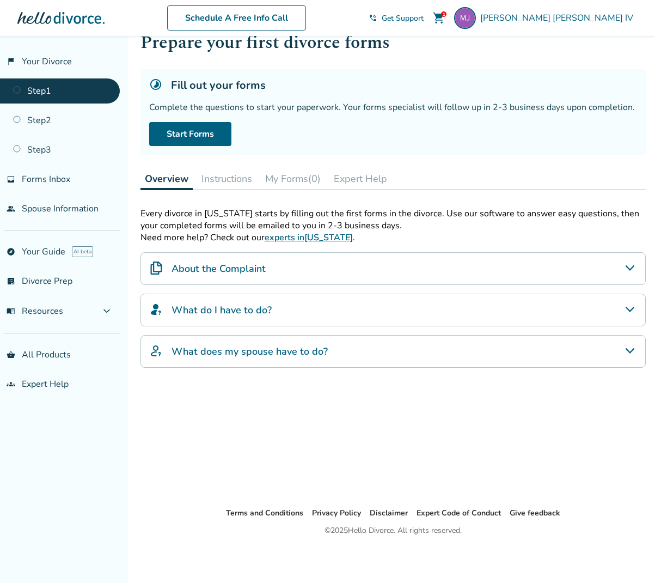
scroll to position [36, 0]
click at [629, 308] on icon "What do I have to do?" at bounding box center [630, 309] width 13 height 13
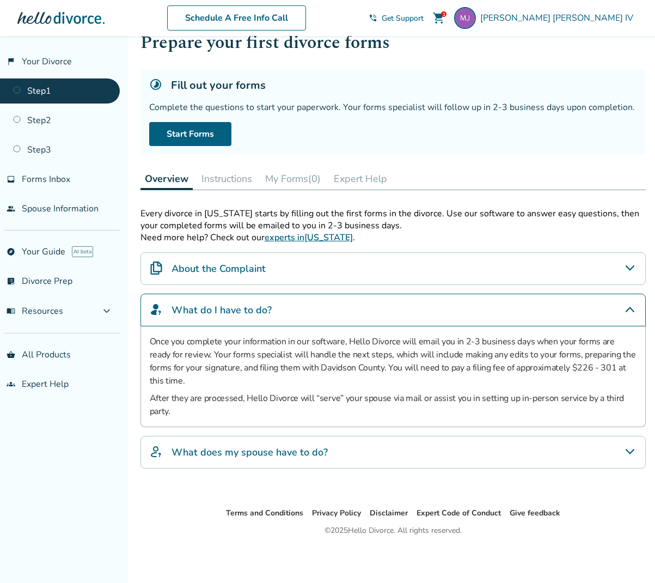
click at [629, 309] on icon "What do I have to do?" at bounding box center [630, 309] width 9 height 5
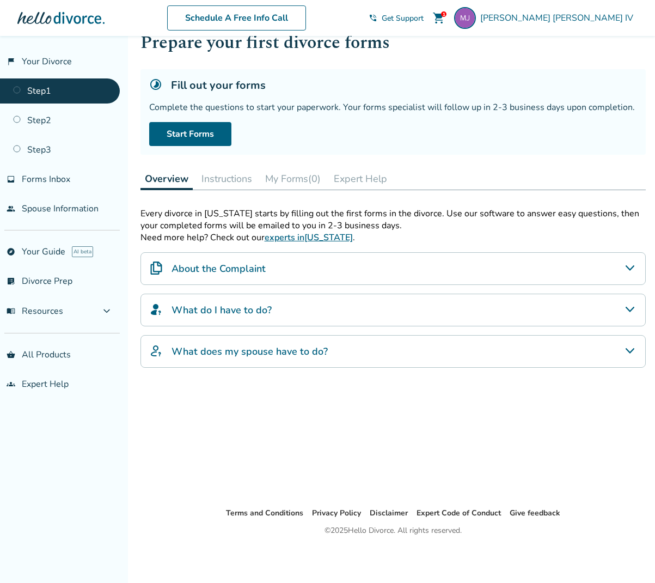
click at [629, 350] on icon "What does my spouse have to do?" at bounding box center [629, 350] width 9 height 5
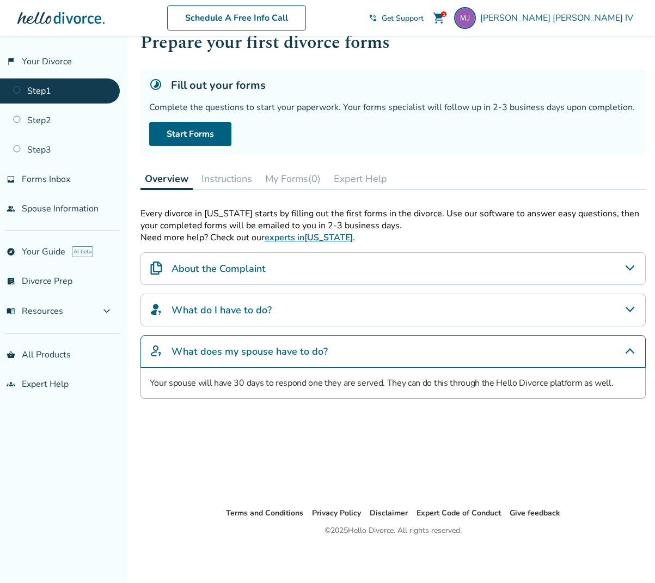
click at [629, 349] on icon "What does my spouse have to do?" at bounding box center [630, 350] width 9 height 5
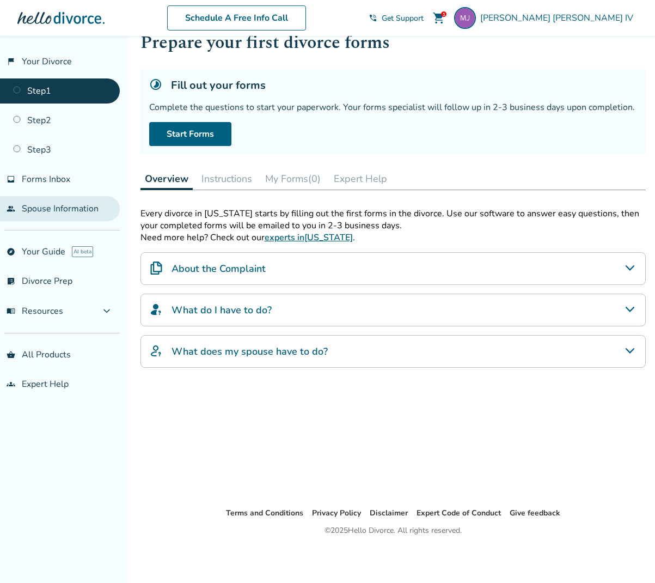
click at [68, 207] on link "people Spouse Information" at bounding box center [60, 208] width 120 height 25
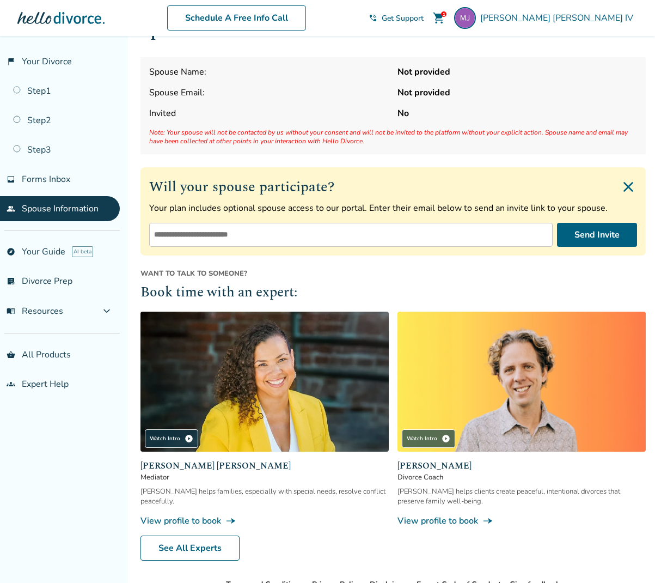
scroll to position [38, 0]
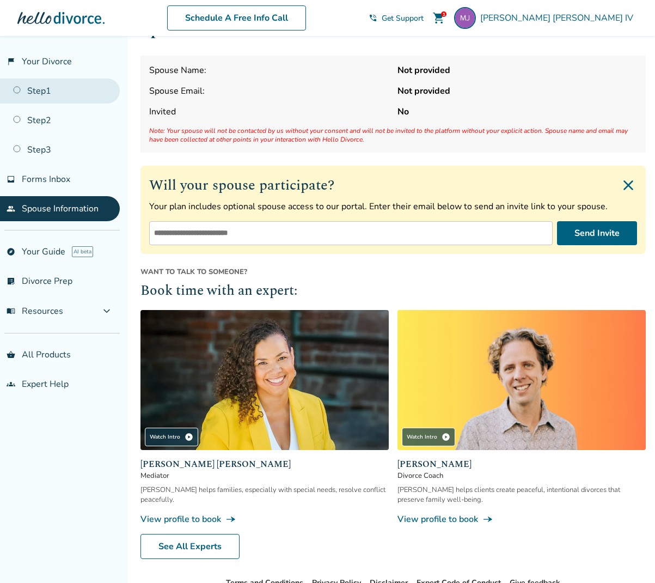
click at [41, 88] on link "Step 1" at bounding box center [60, 90] width 120 height 25
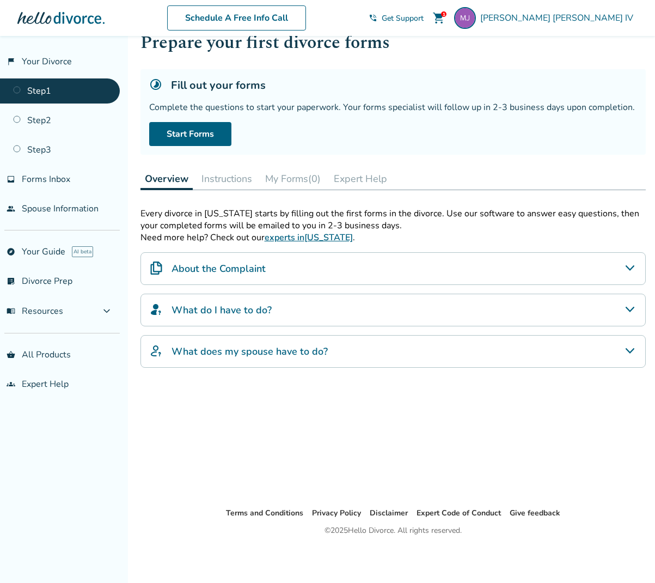
click at [220, 181] on button "Instructions" at bounding box center [226, 179] width 59 height 22
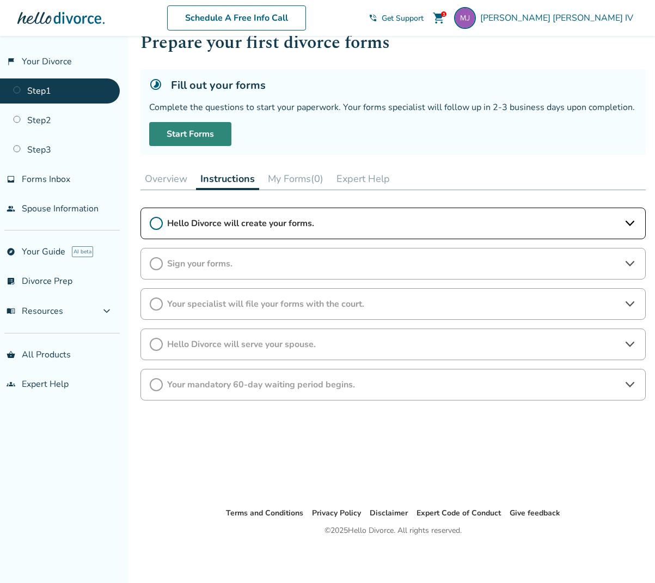
click at [186, 130] on link "Start Forms" at bounding box center [190, 134] width 82 height 24
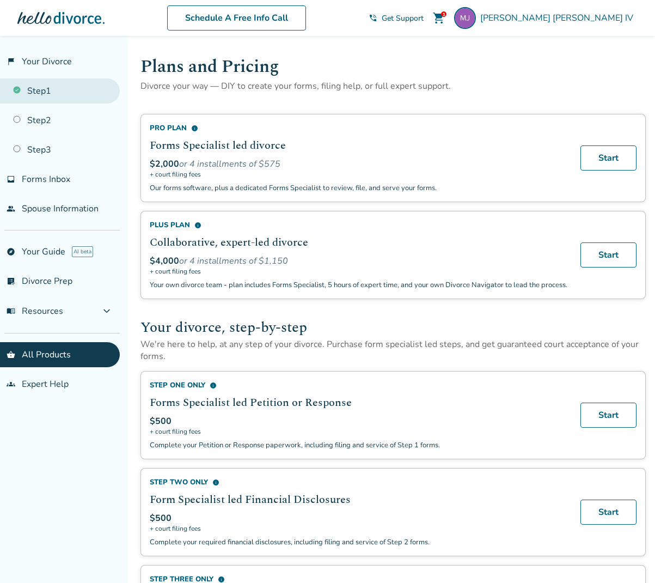
click at [44, 88] on link "Step 1" at bounding box center [60, 90] width 120 height 25
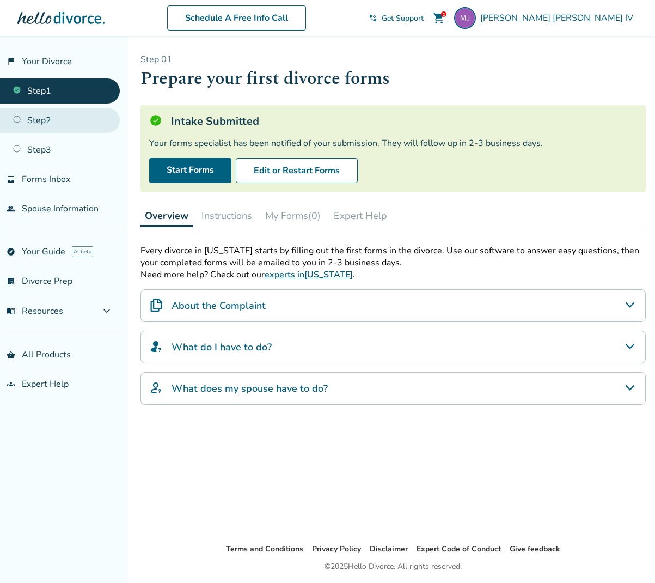
click at [45, 122] on link "Step 2" at bounding box center [60, 120] width 120 height 25
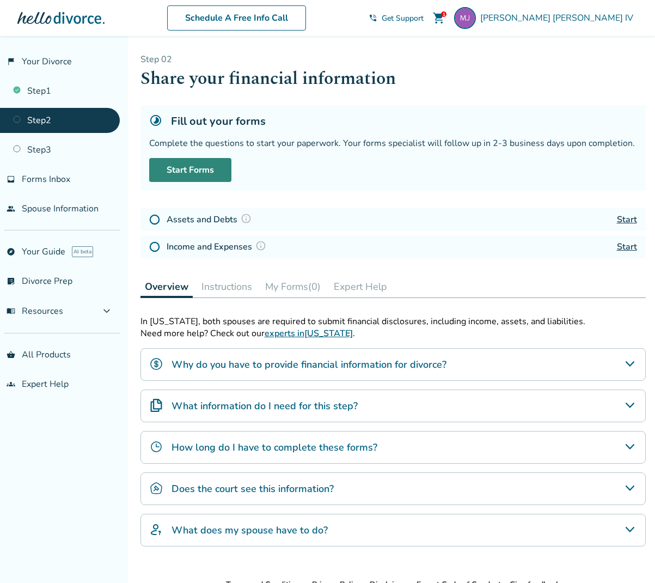
click at [184, 171] on link "Start Forms" at bounding box center [190, 170] width 82 height 24
click at [202, 171] on link "Start Forms" at bounding box center [190, 170] width 82 height 24
